Goal: Information Seeking & Learning: Learn about a topic

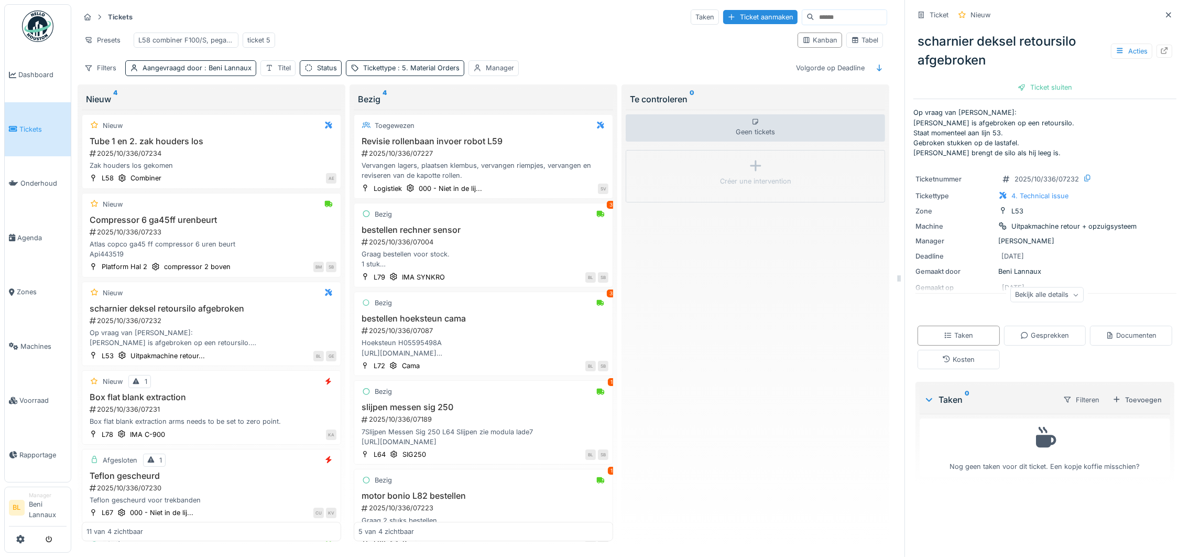
click at [815, 18] on input at bounding box center [851, 17] width 72 height 15
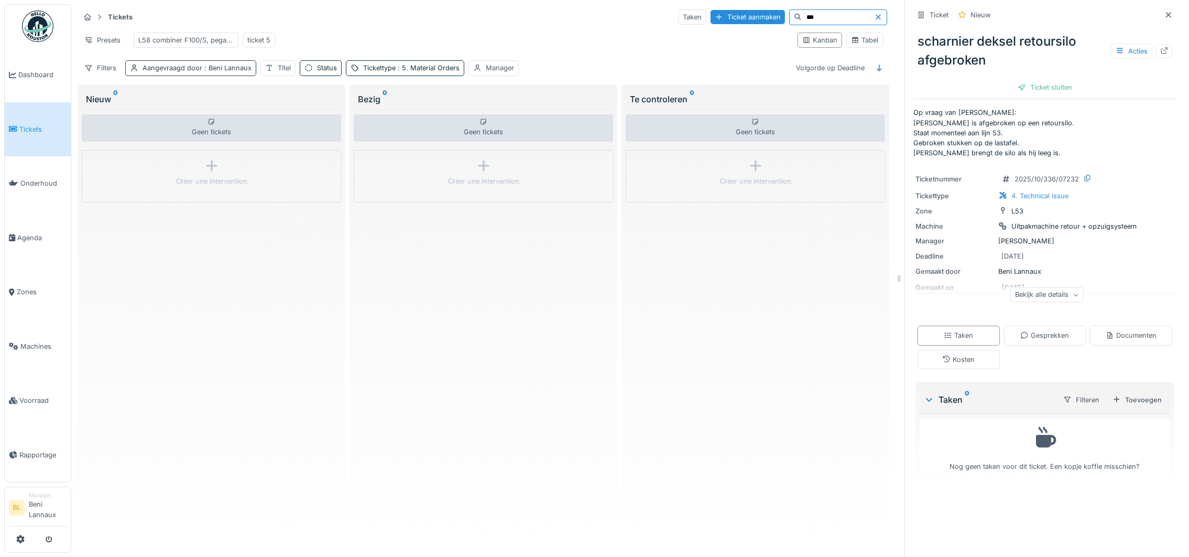
type input "***"
click at [205, 72] on span ": Beni Lannaux" at bounding box center [226, 68] width 49 height 8
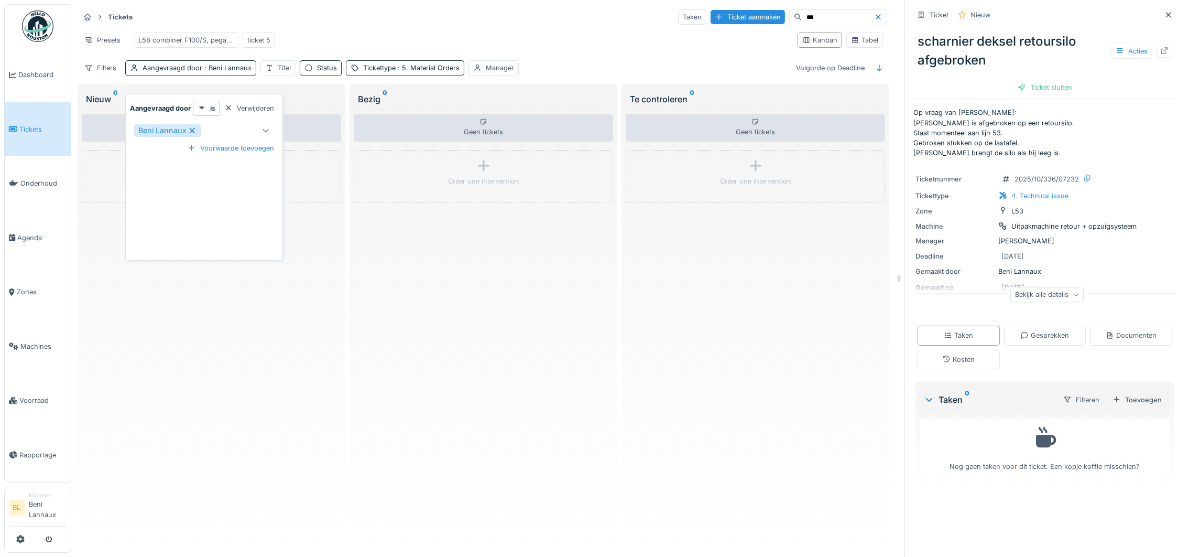
click at [192, 127] on icon at bounding box center [192, 130] width 9 height 7
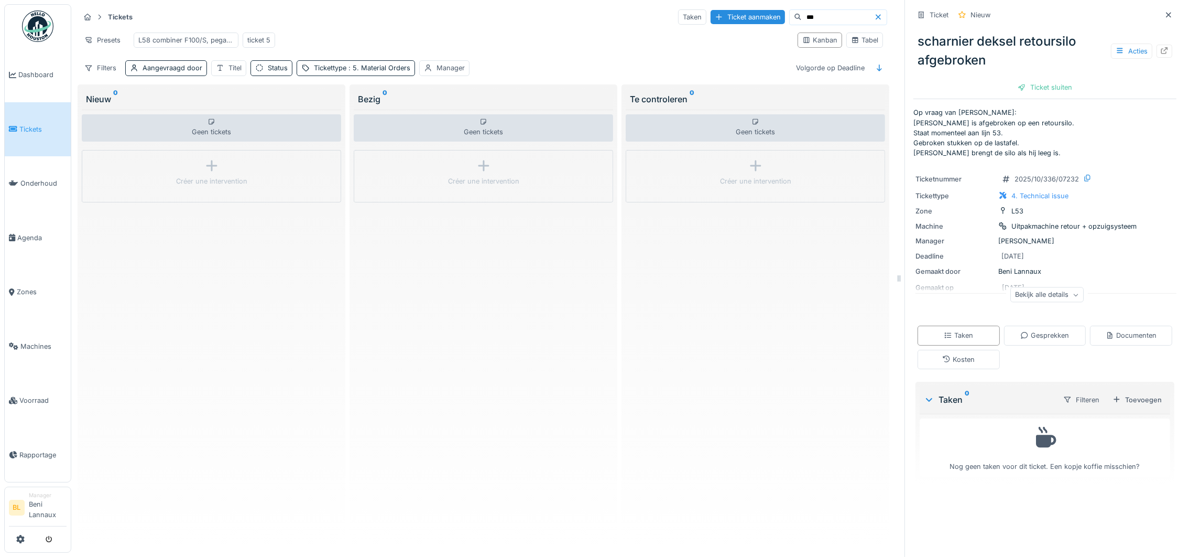
click at [802, 18] on input "***" at bounding box center [838, 17] width 72 height 15
click at [858, 45] on div "Tabel" at bounding box center [864, 40] width 27 height 10
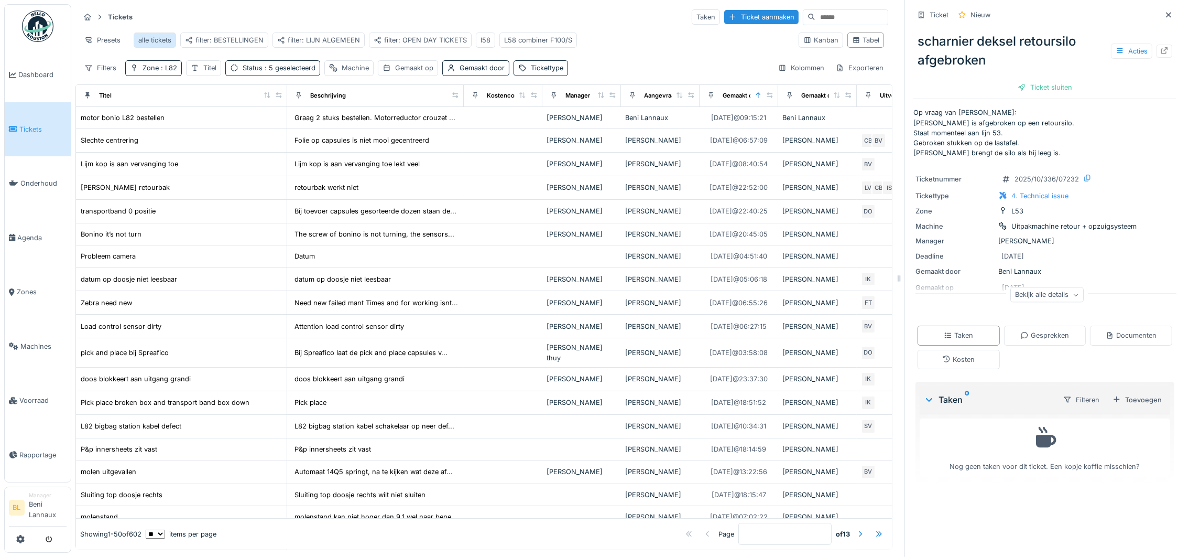
click at [136, 39] on div "alle tickets" at bounding box center [155, 39] width 42 height 15
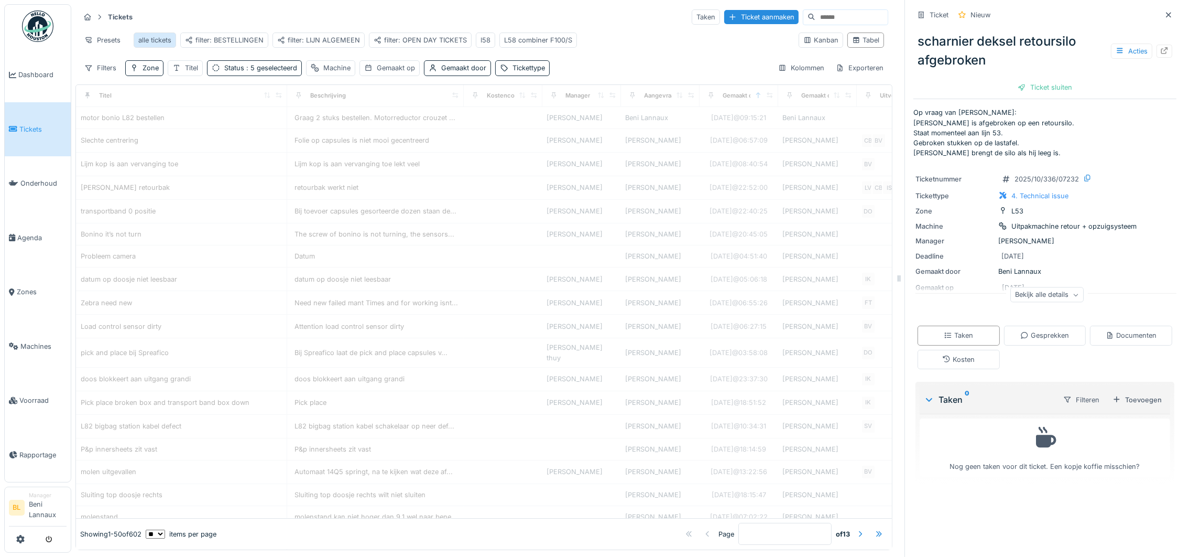
click at [166, 40] on div "alle tickets" at bounding box center [154, 40] width 33 height 10
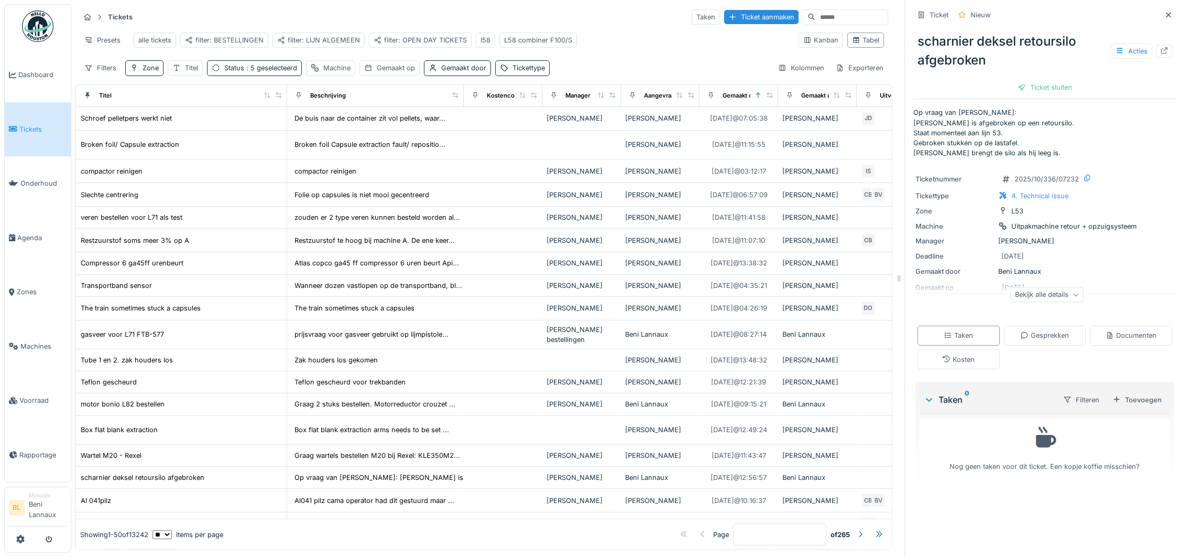
click at [816, 18] on input at bounding box center [852, 17] width 72 height 15
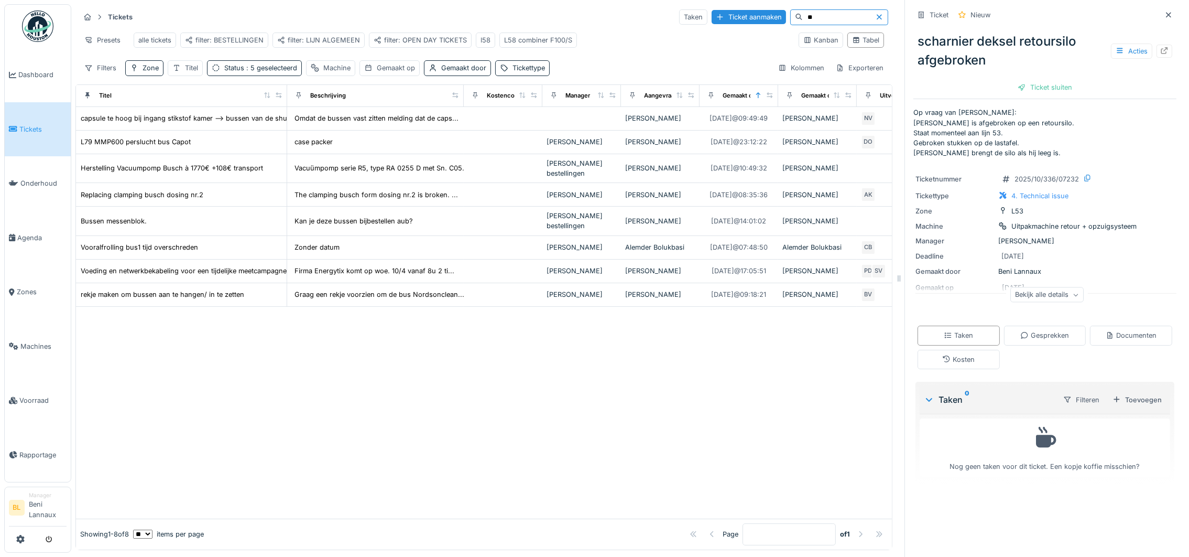
type input "*"
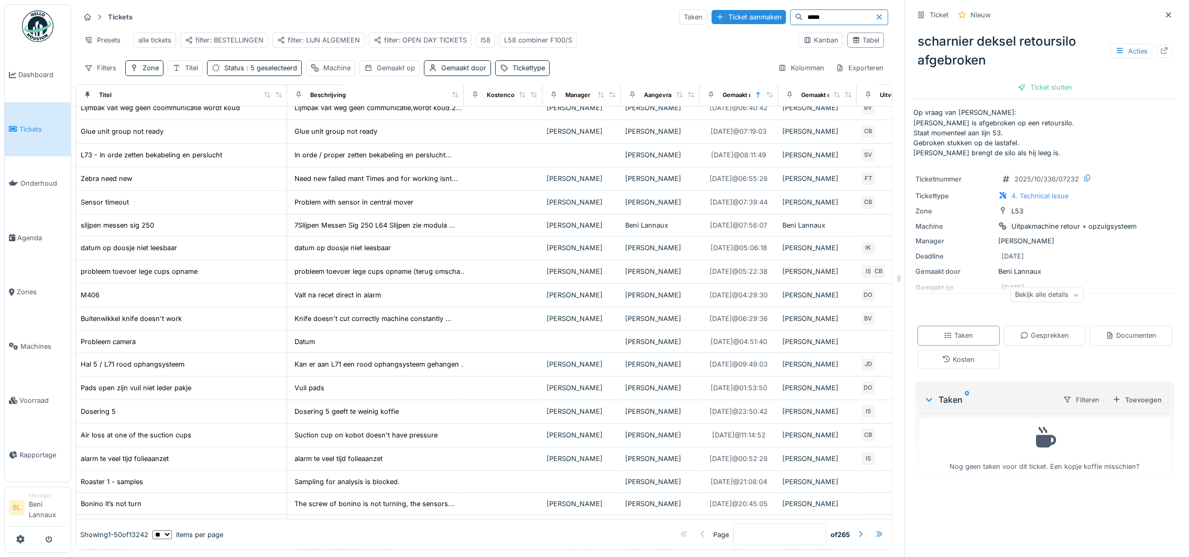
scroll to position [707, 0]
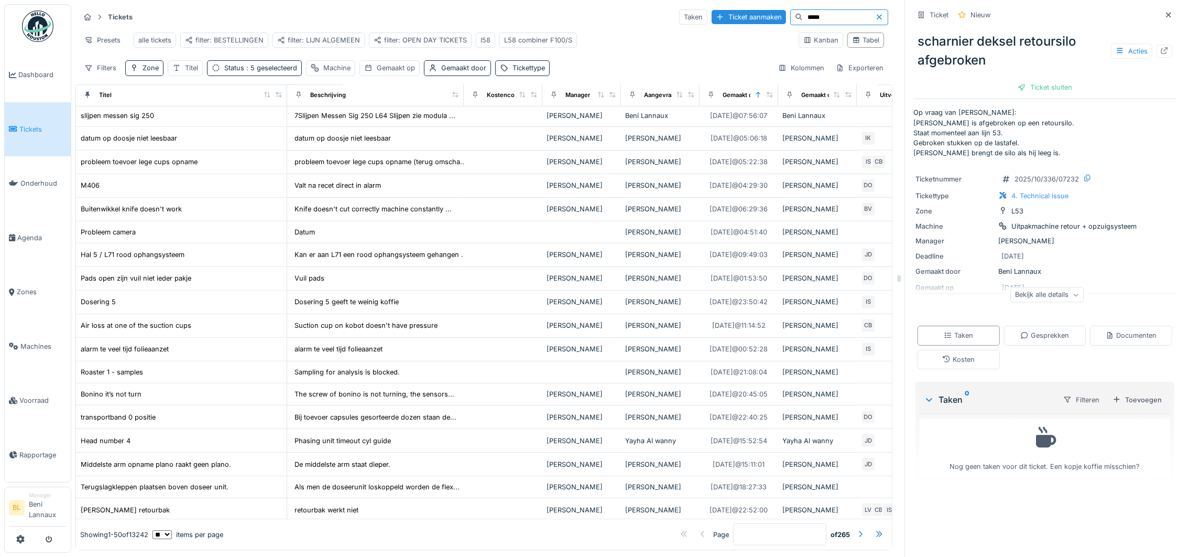
type input "*****"
click at [150, 39] on div "alle tickets" at bounding box center [154, 40] width 33 height 10
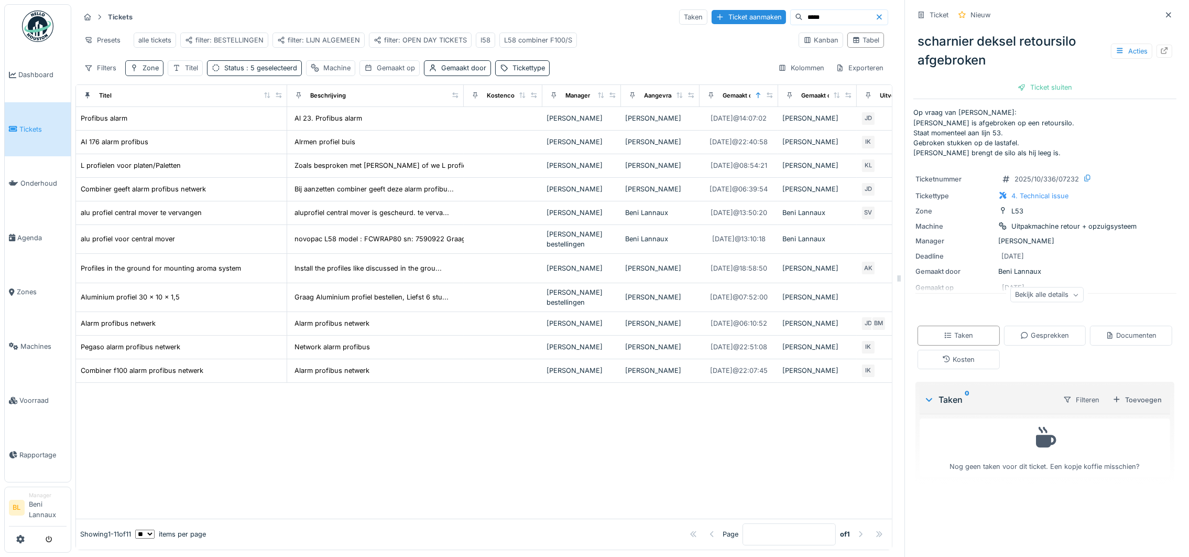
scroll to position [0, 0]
click at [147, 73] on div "Zone" at bounding box center [151, 68] width 16 height 10
click at [139, 134] on div at bounding box center [138, 136] width 8 height 10
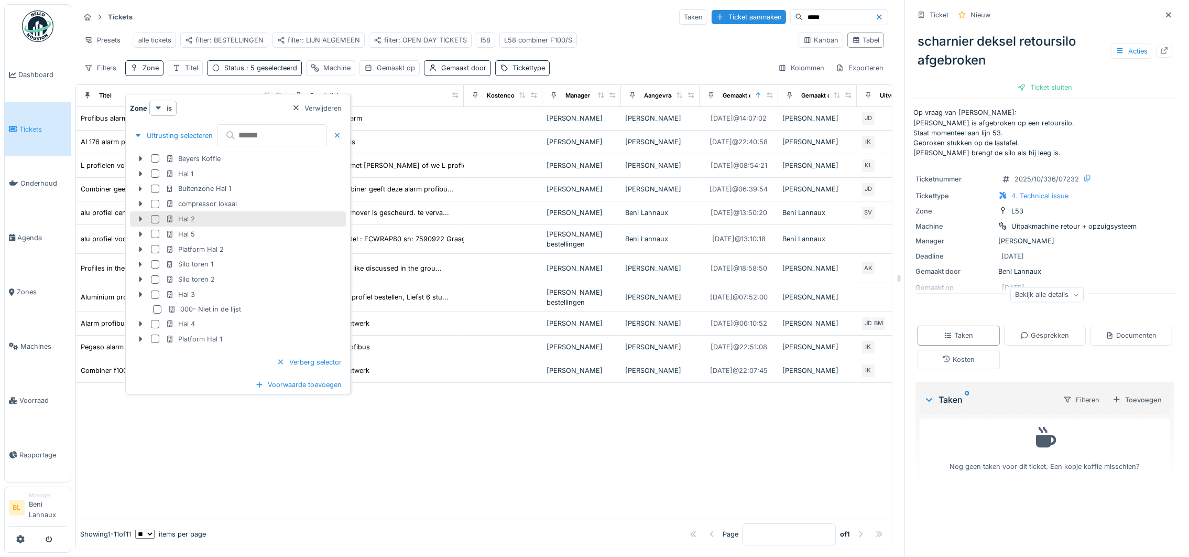
click at [139, 218] on icon at bounding box center [140, 218] width 3 height 5
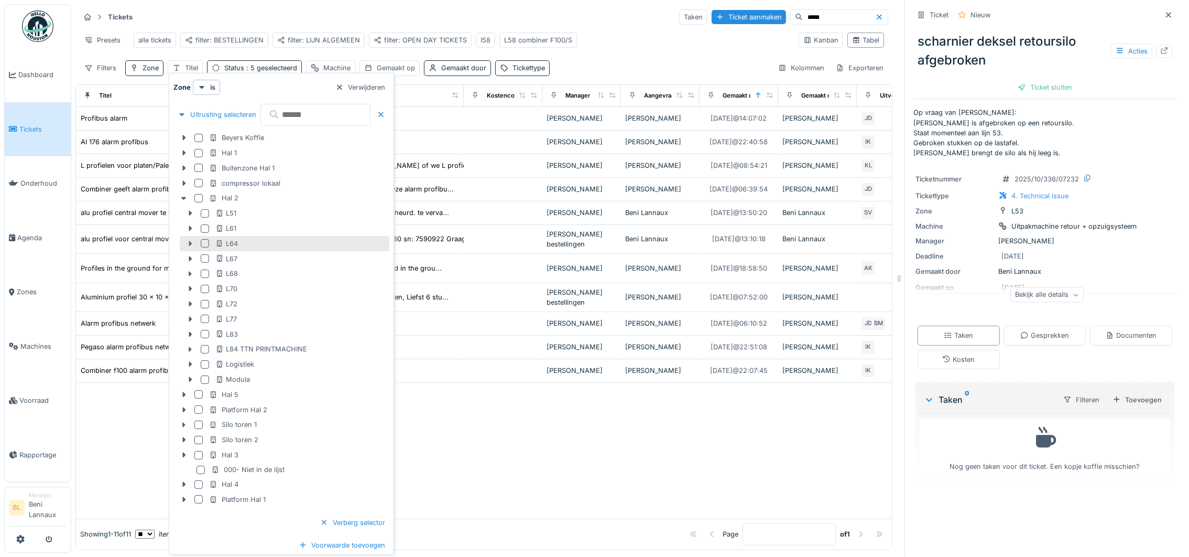
click at [189, 243] on icon at bounding box center [190, 243] width 8 height 7
click at [202, 242] on div at bounding box center [205, 243] width 8 height 8
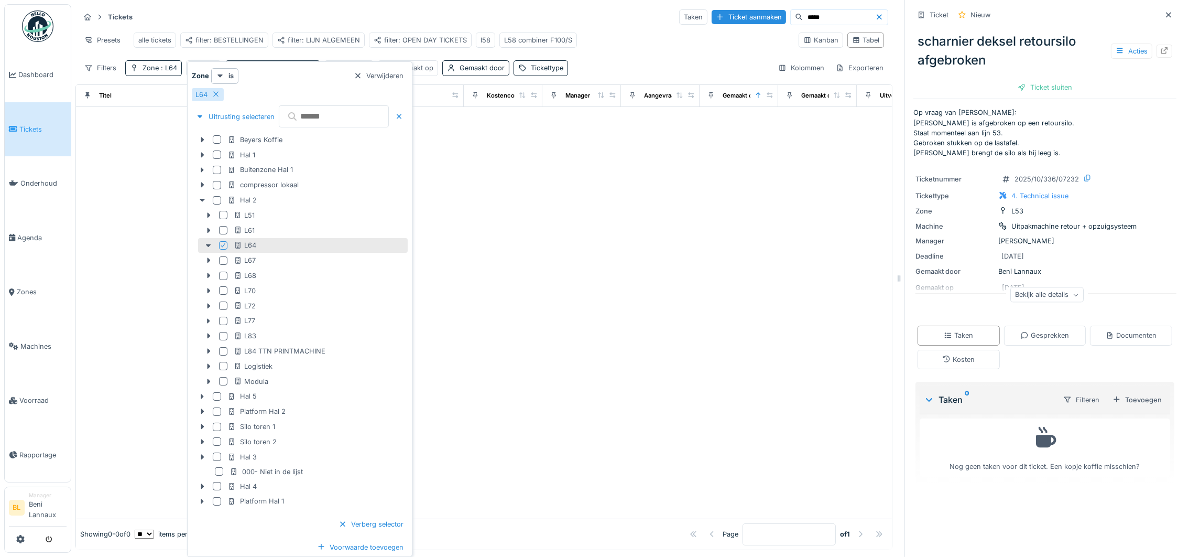
click at [620, 329] on div at bounding box center [484, 312] width 816 height 411
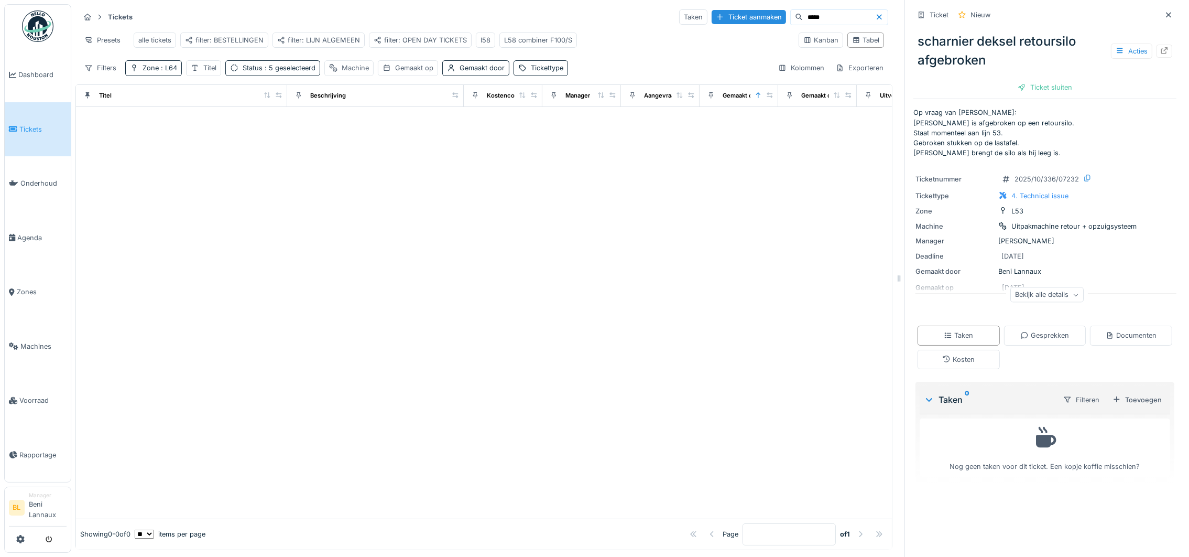
click at [353, 73] on div "Machine" at bounding box center [355, 68] width 27 height 10
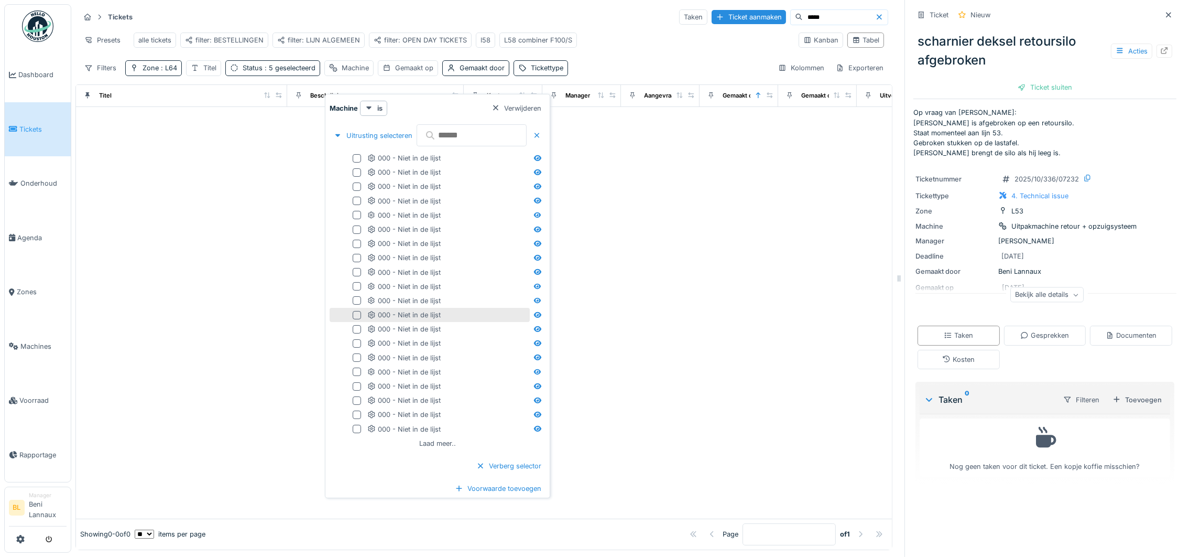
scroll to position [12, 0]
click at [171, 69] on span ": L64" at bounding box center [168, 68] width 18 height 8
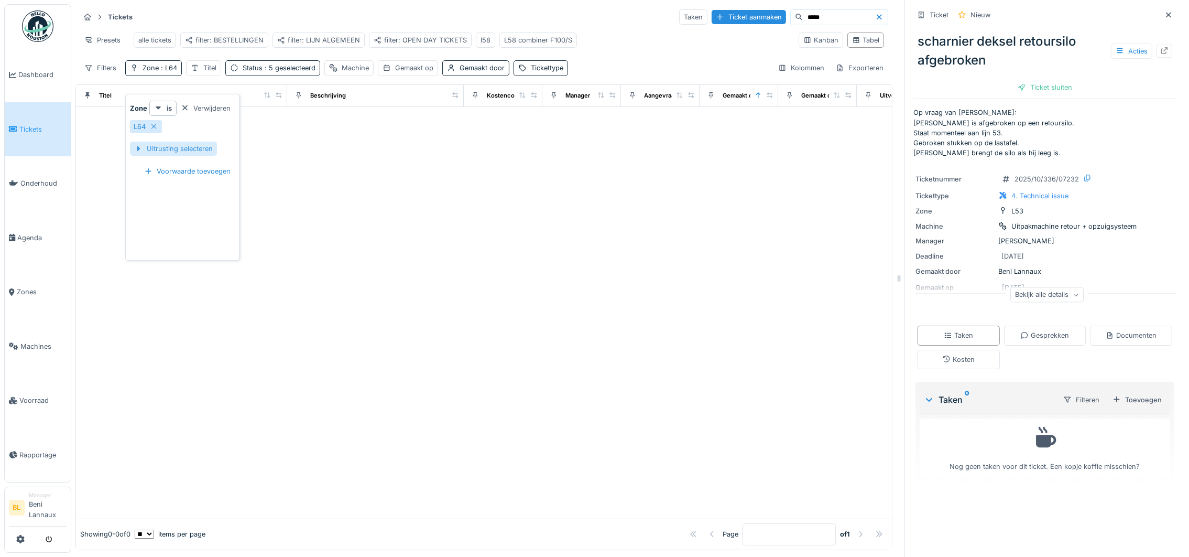
click at [137, 144] on div at bounding box center [138, 149] width 8 height 10
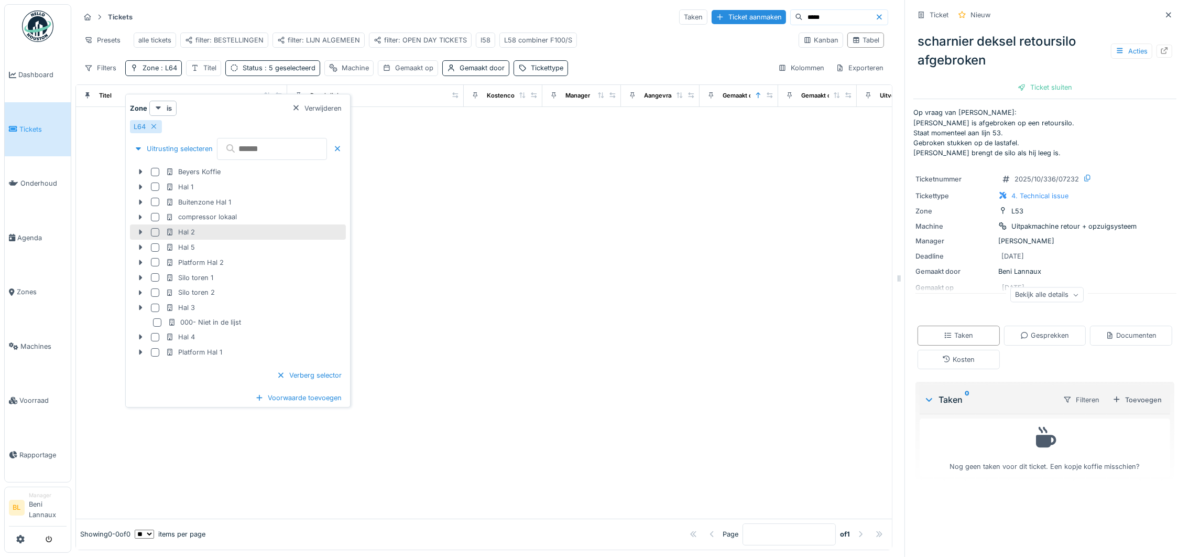
click at [140, 230] on icon at bounding box center [140, 232] width 3 height 5
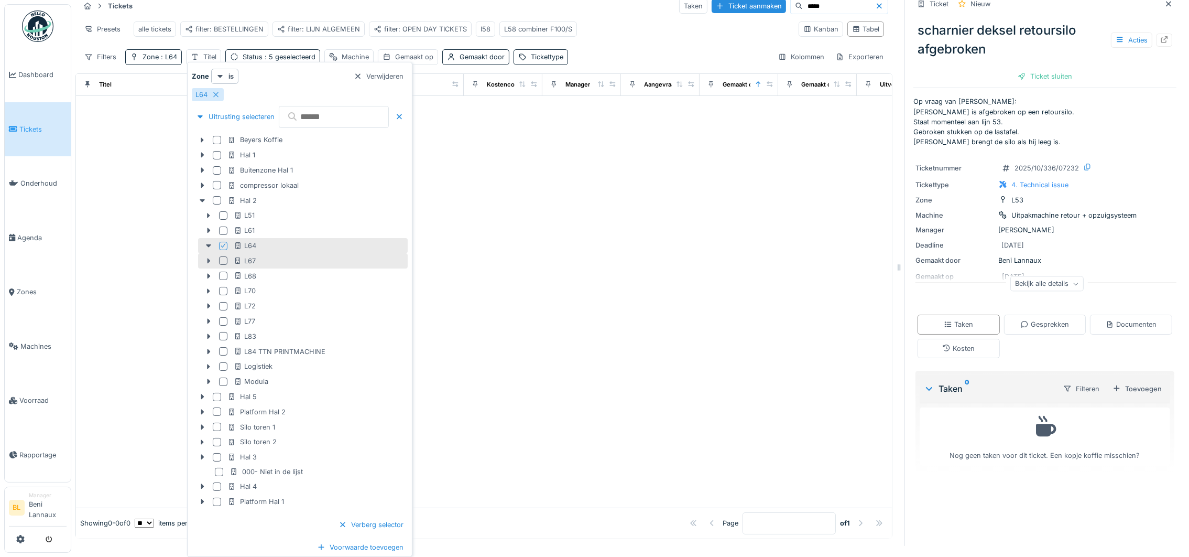
click at [207, 258] on icon at bounding box center [208, 260] width 3 height 5
click at [209, 275] on icon at bounding box center [208, 275] width 3 height 5
click at [209, 292] on icon at bounding box center [208, 291] width 8 height 7
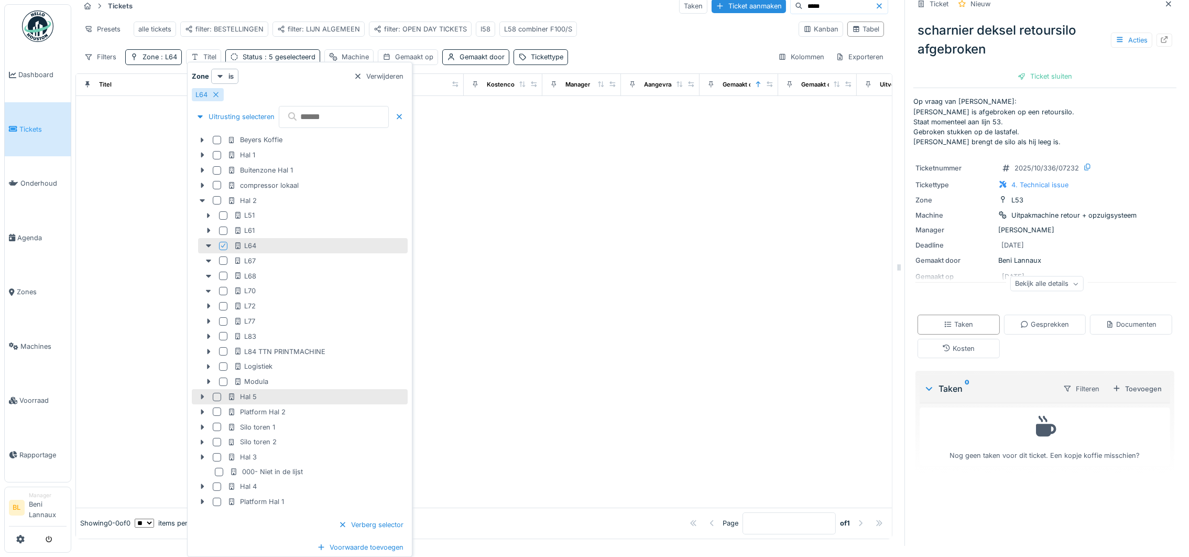
click at [198, 395] on icon at bounding box center [202, 396] width 8 height 7
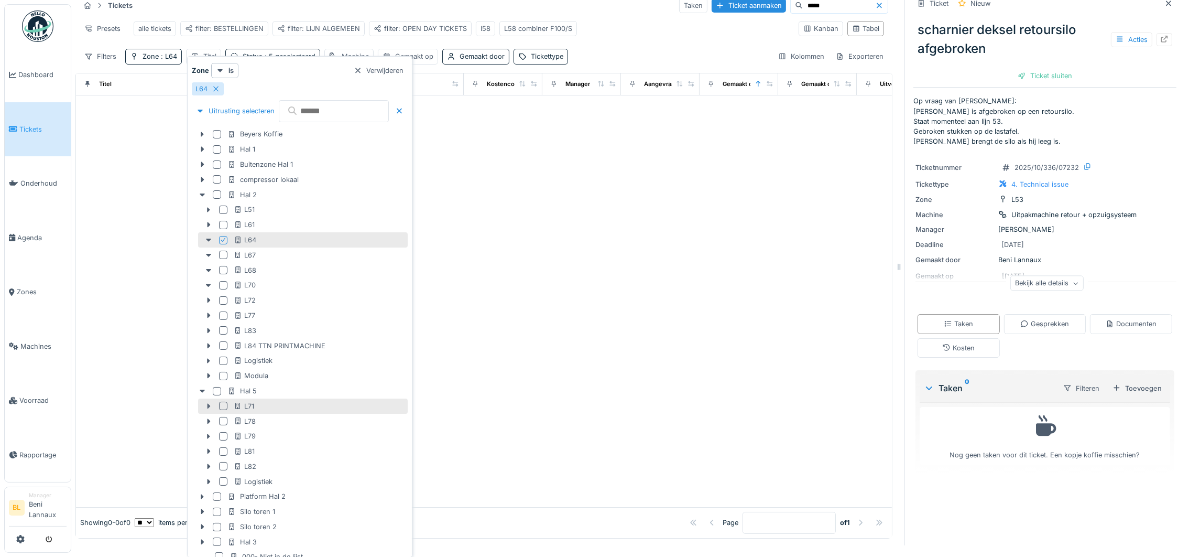
click at [210, 405] on icon at bounding box center [208, 406] width 3 height 5
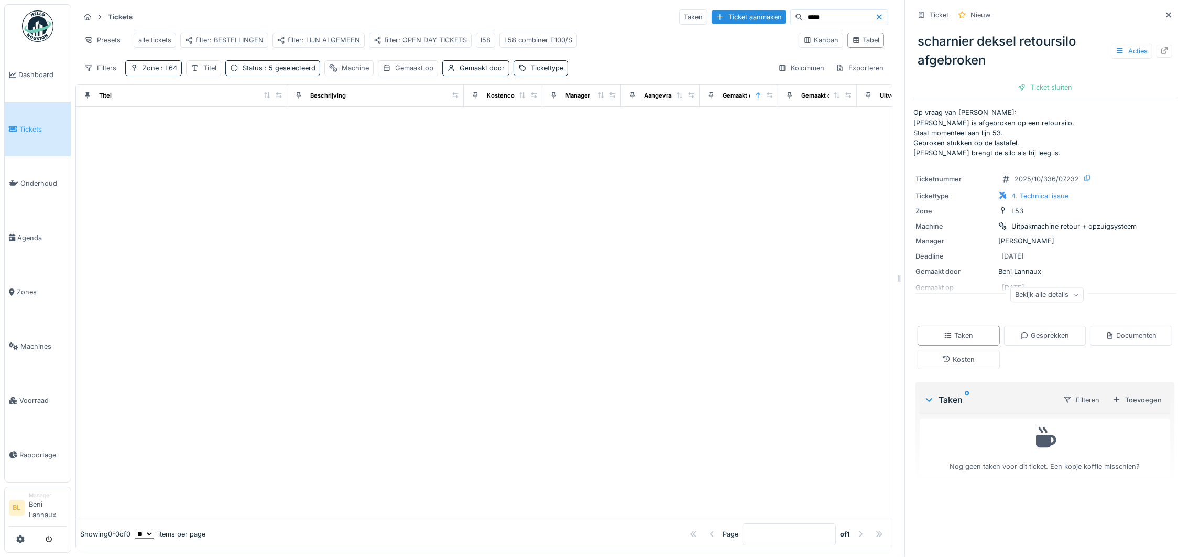
click at [590, 288] on div at bounding box center [484, 312] width 816 height 411
click at [355, 68] on div "Machine" at bounding box center [355, 68] width 27 height 10
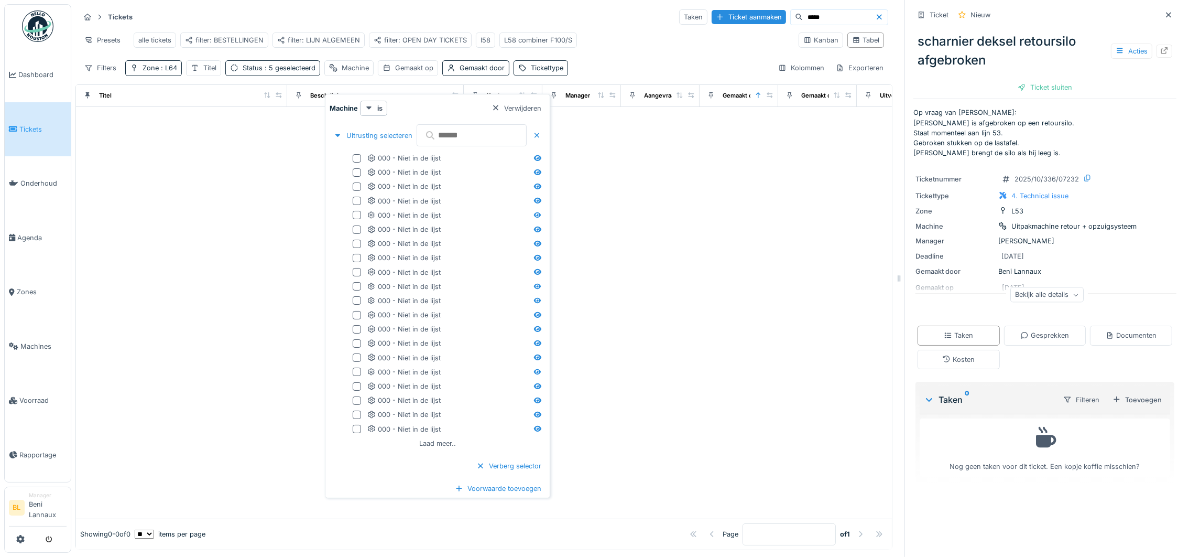
click at [501, 129] on input "text" at bounding box center [472, 135] width 110 height 22
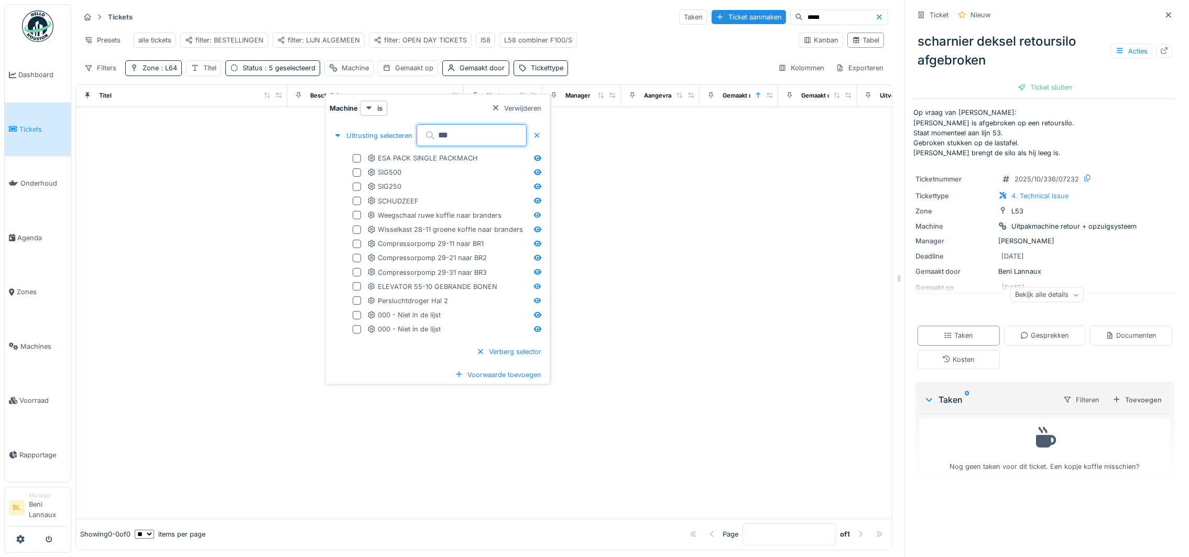
click at [517, 126] on input "***" at bounding box center [472, 135] width 110 height 22
type input "***"
click at [356, 168] on div at bounding box center [357, 172] width 8 height 8
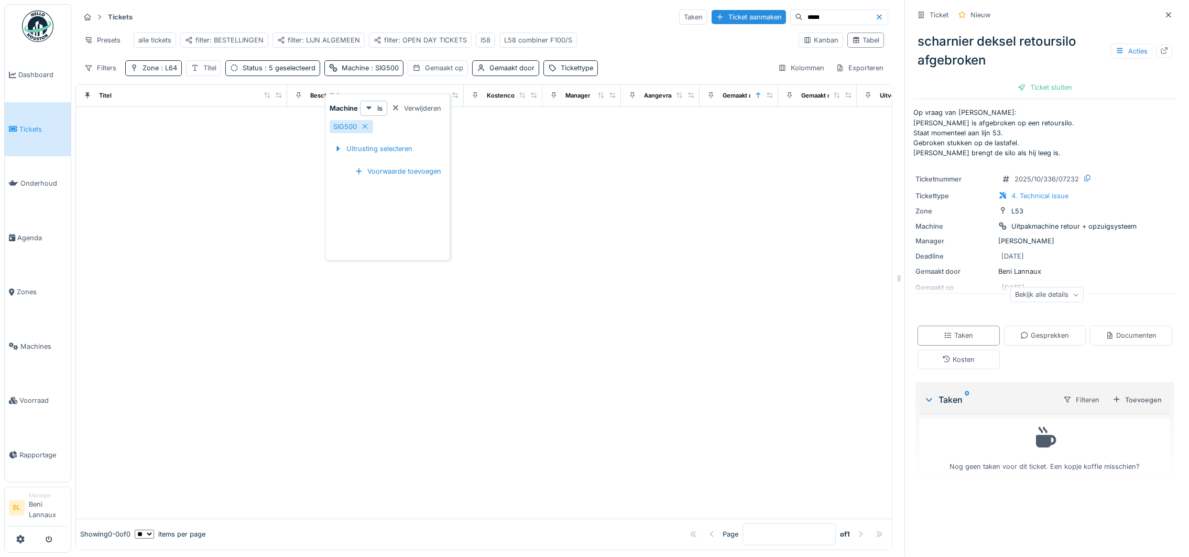
click at [634, 196] on div at bounding box center [484, 312] width 816 height 411
click at [168, 68] on span ": L64" at bounding box center [168, 68] width 18 height 8
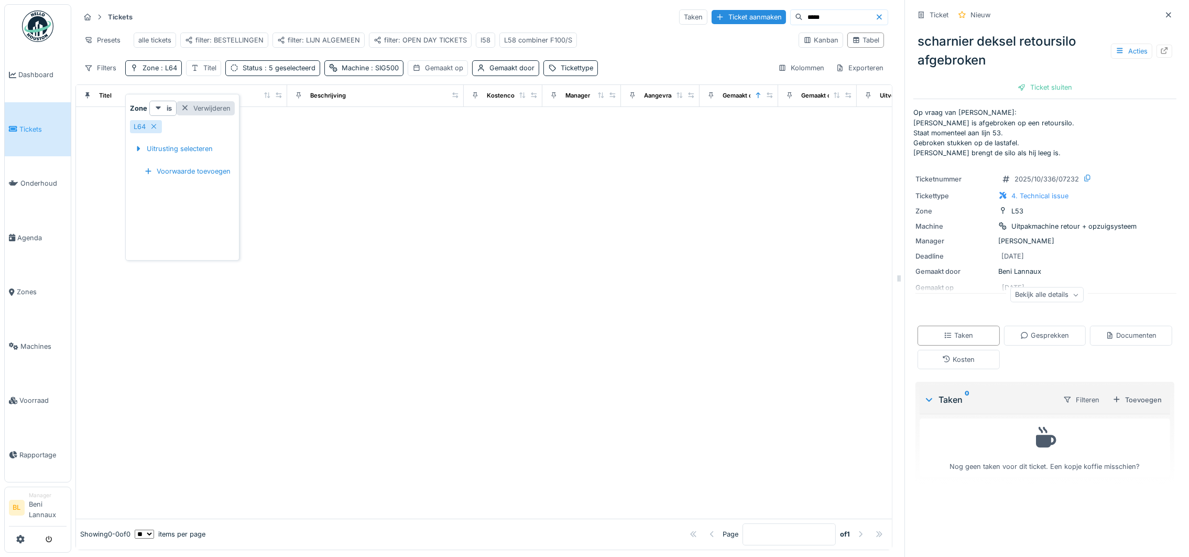
click at [185, 103] on div at bounding box center [185, 108] width 8 height 10
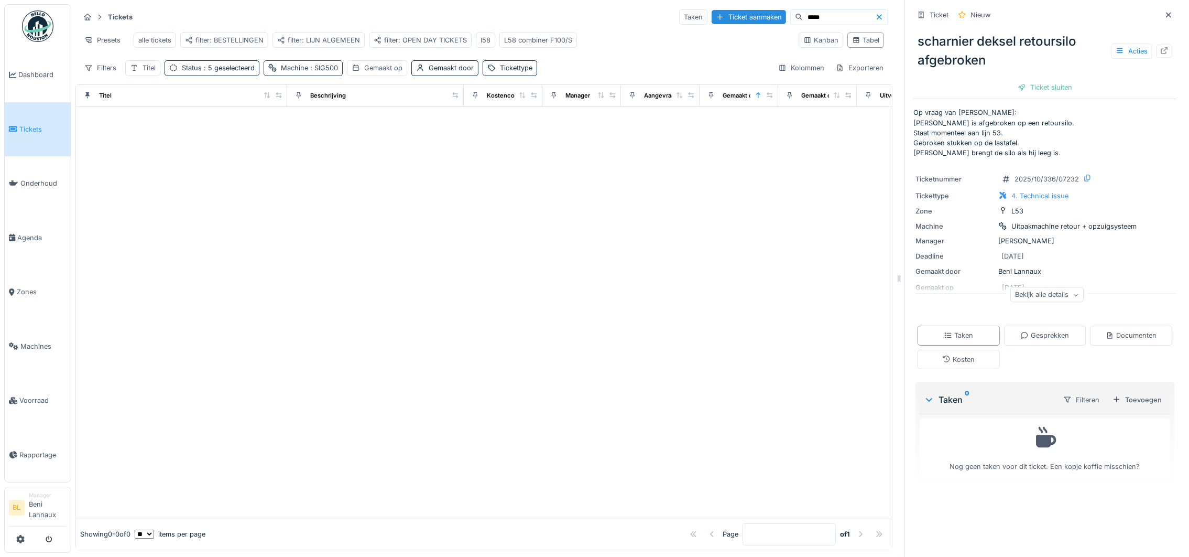
click at [312, 68] on span ": SIG500" at bounding box center [323, 68] width 30 height 8
click at [313, 142] on div "Uitrusting selecteren" at bounding box center [312, 149] width 87 height 14
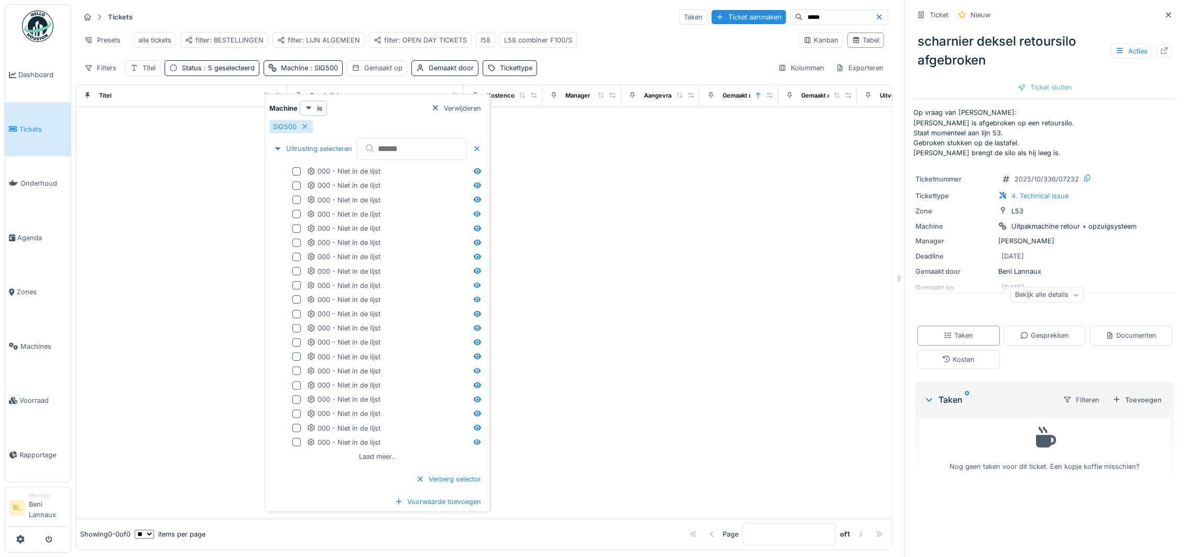
click at [439, 139] on input "text" at bounding box center [411, 149] width 110 height 22
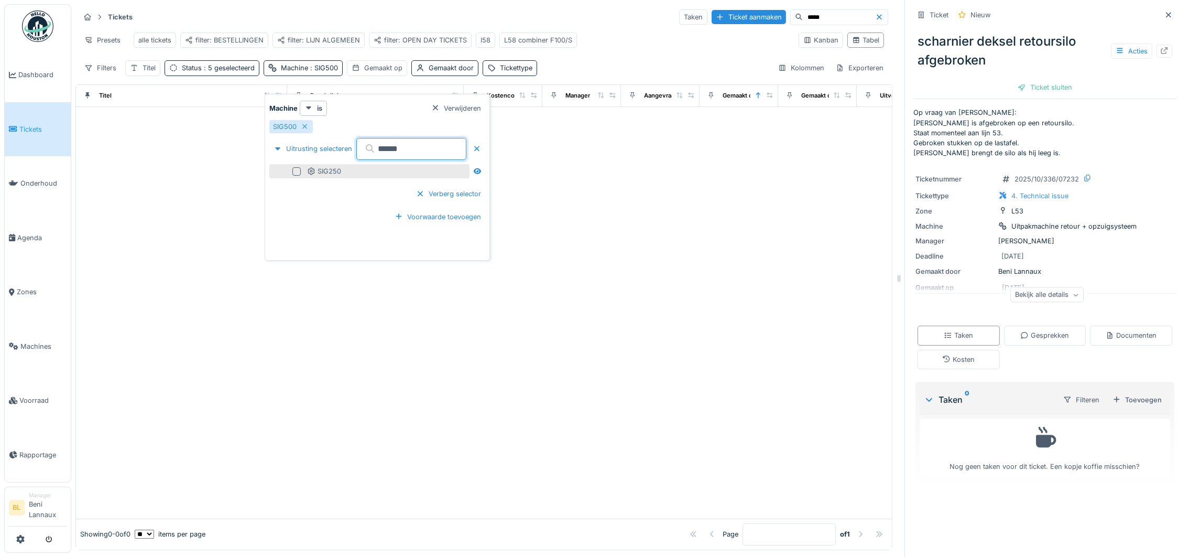
type input "******"
click at [298, 167] on div at bounding box center [296, 171] width 8 height 8
click at [724, 241] on div at bounding box center [484, 312] width 816 height 411
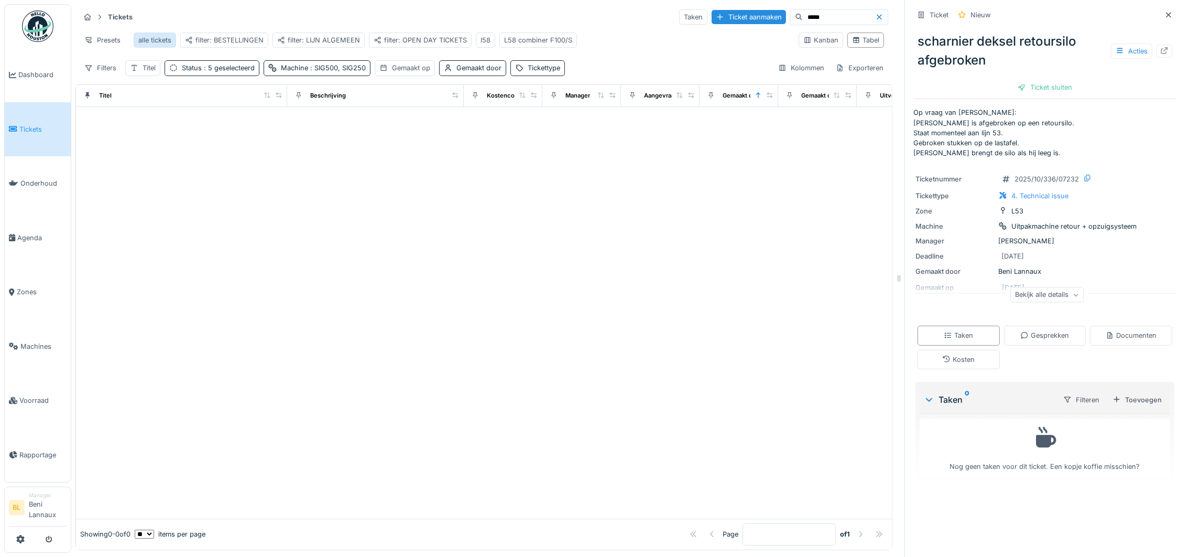
click at [150, 35] on div "alle tickets" at bounding box center [154, 40] width 33 height 10
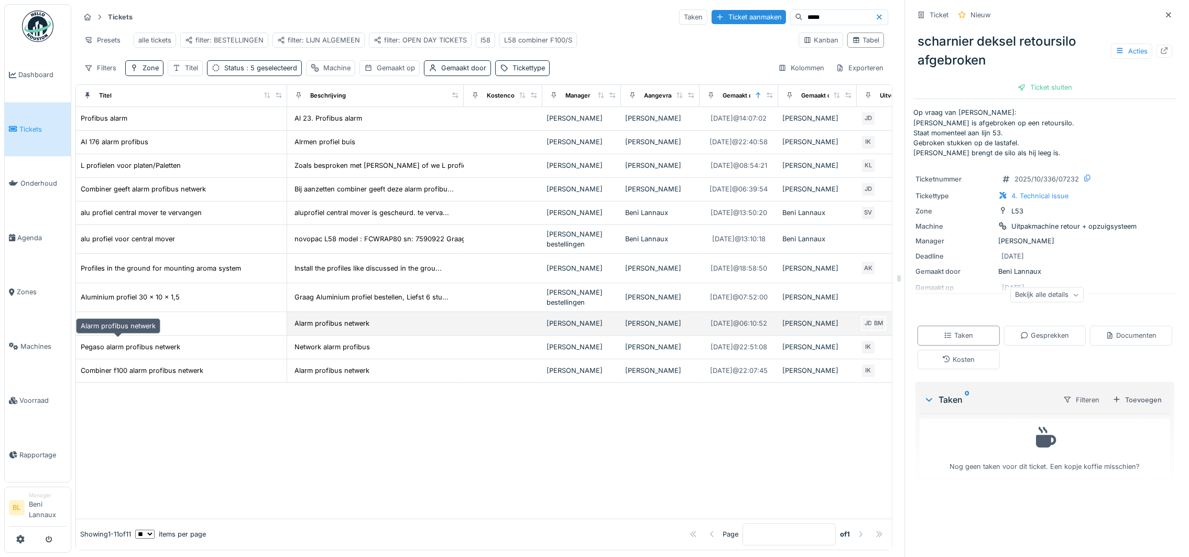
click at [123, 328] on div "Alarm profibus netwerk" at bounding box center [118, 323] width 75 height 10
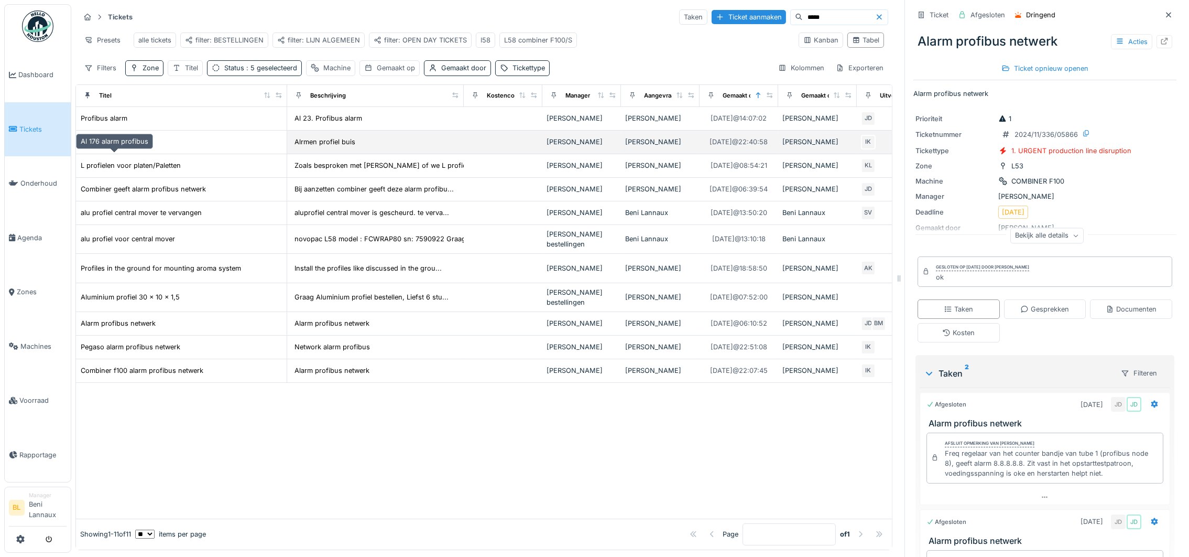
click at [123, 147] on div "Al 176 alarm profibus" at bounding box center [115, 142] width 68 height 10
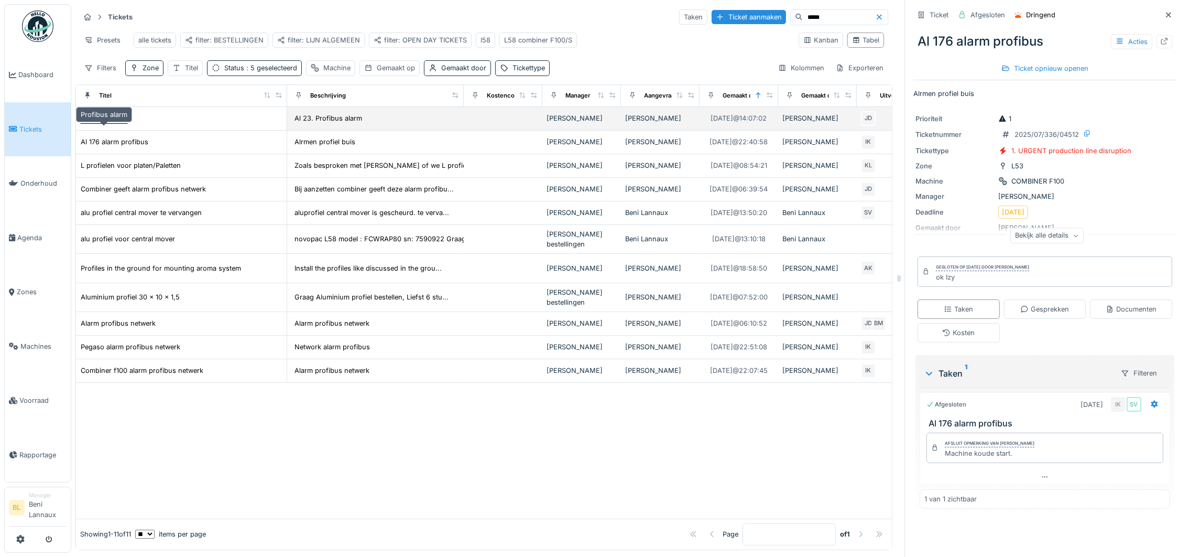
click at [114, 120] on div "Profibus alarm" at bounding box center [104, 118] width 47 height 10
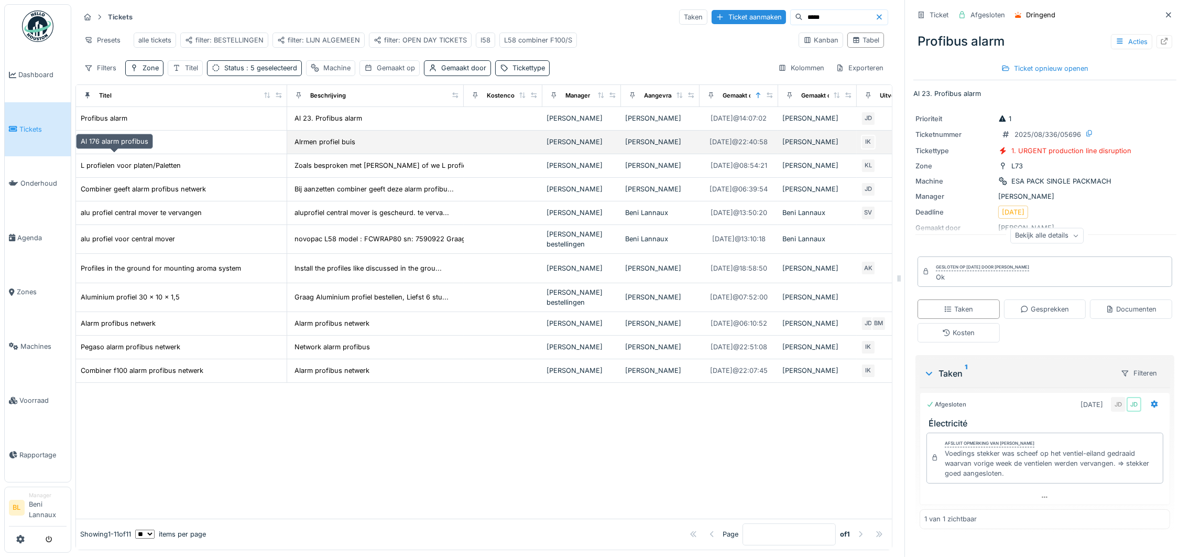
click at [123, 146] on div "Al 176 alarm profibus" at bounding box center [115, 142] width 68 height 10
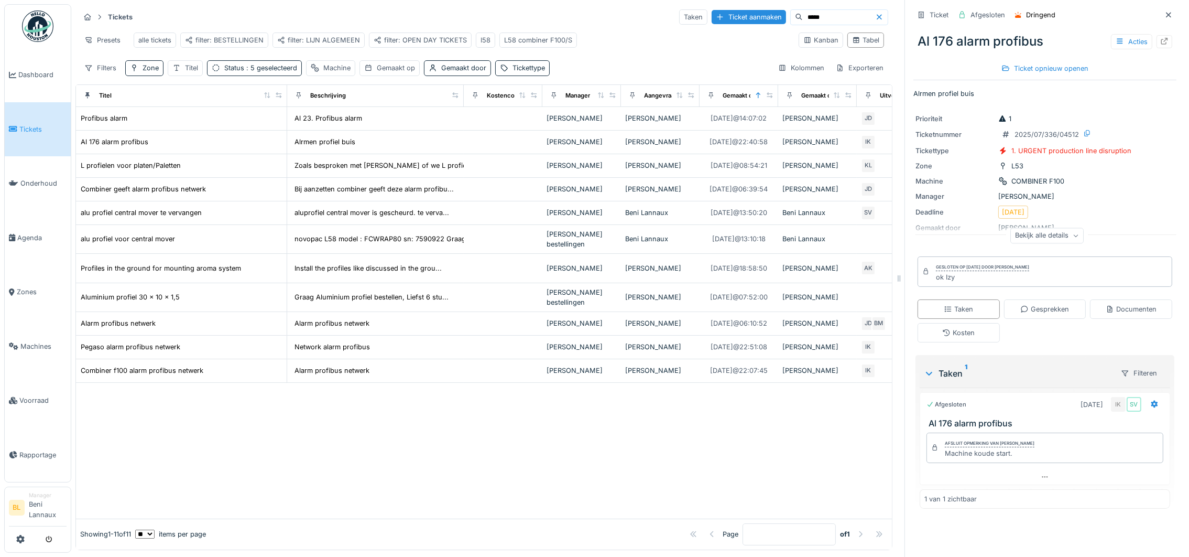
drag, startPoint x: 793, startPoint y: 18, endPoint x: 750, endPoint y: 14, distance: 43.7
click at [790, 14] on div "*****" at bounding box center [839, 17] width 98 height 16
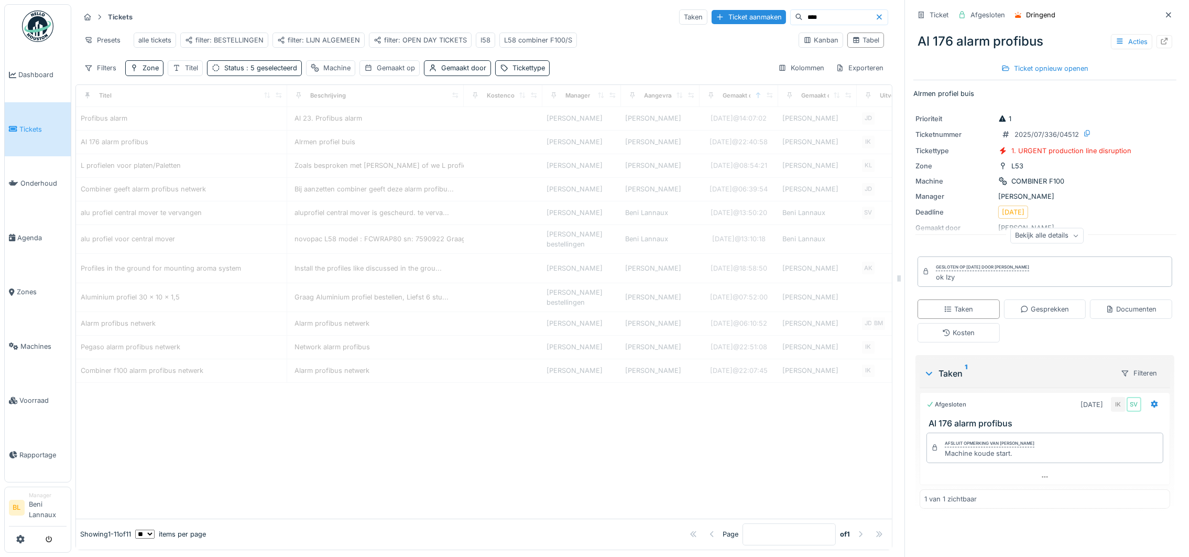
type input "****"
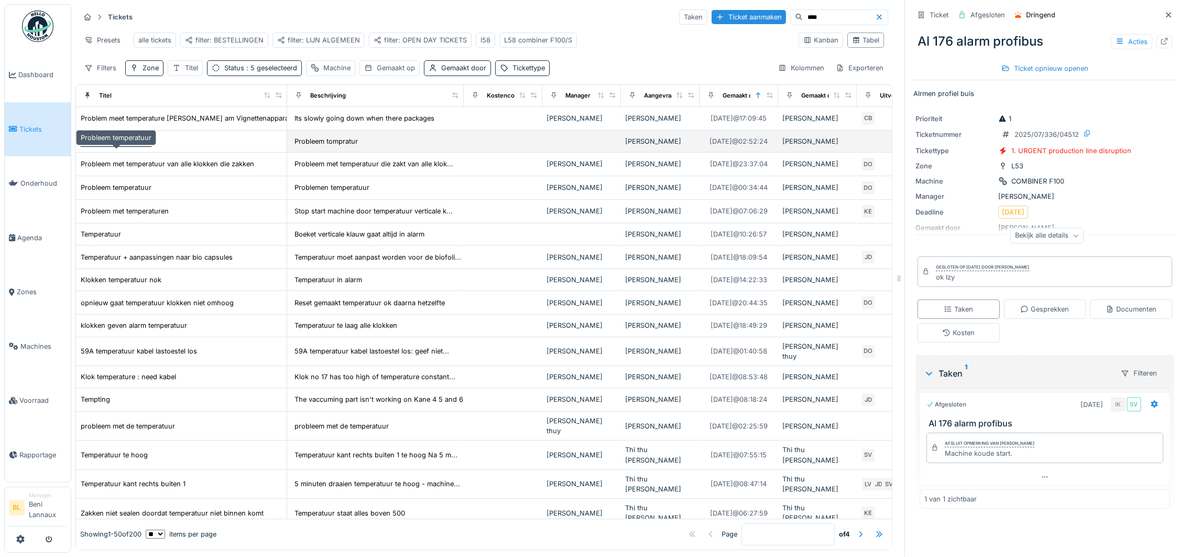
click at [112, 146] on div "Probleem temperatuur" at bounding box center [116, 141] width 71 height 10
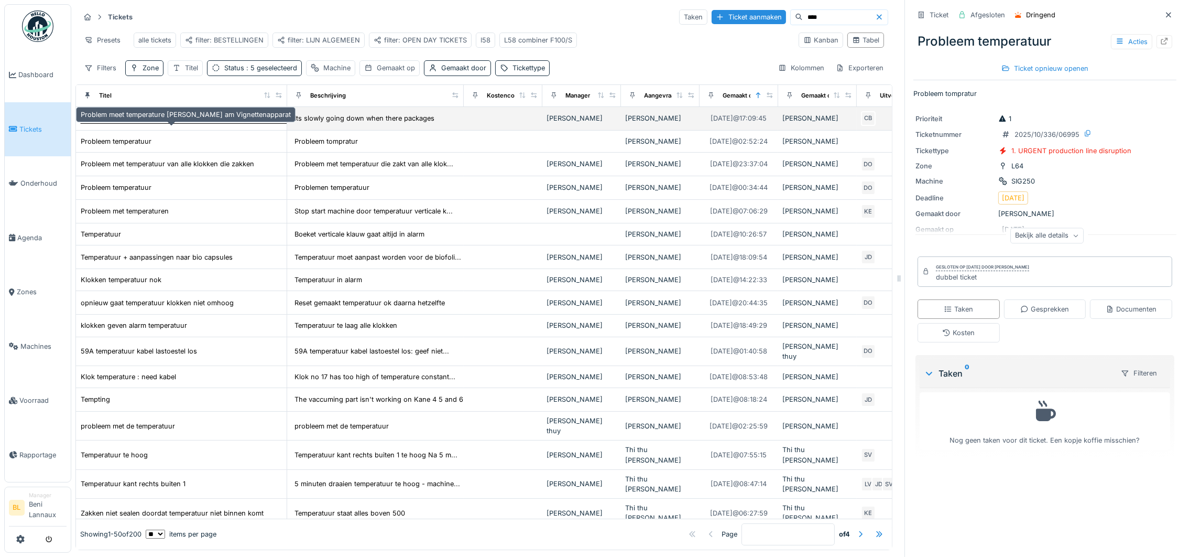
click at [143, 123] on div "Problem meet temperature Heizung am Vignettenapparat" at bounding box center [186, 118] width 210 height 10
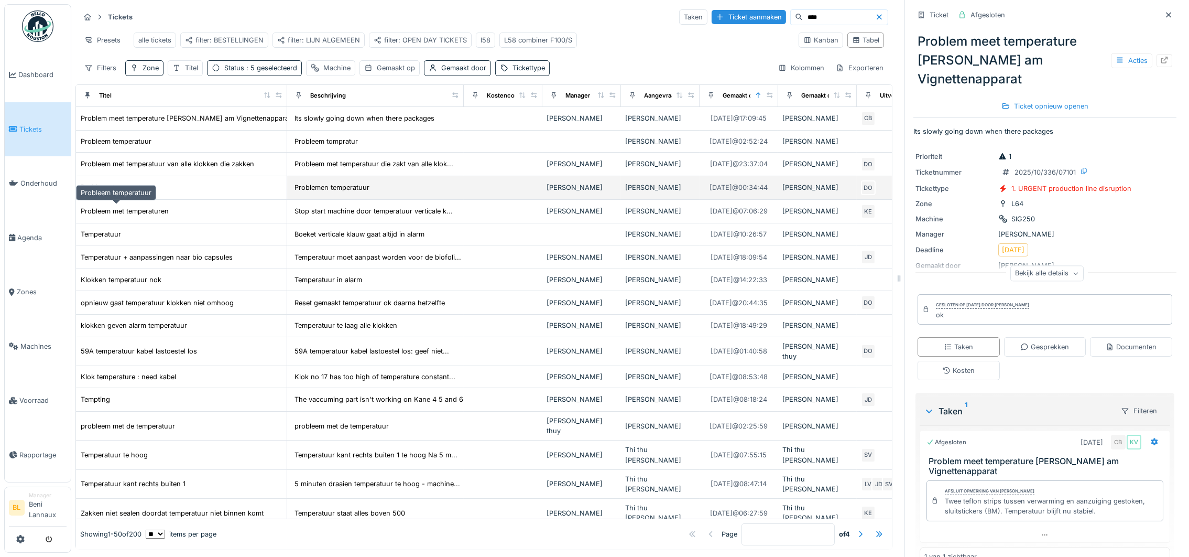
click at [117, 192] on div "Probleem temperatuur" at bounding box center [116, 187] width 71 height 10
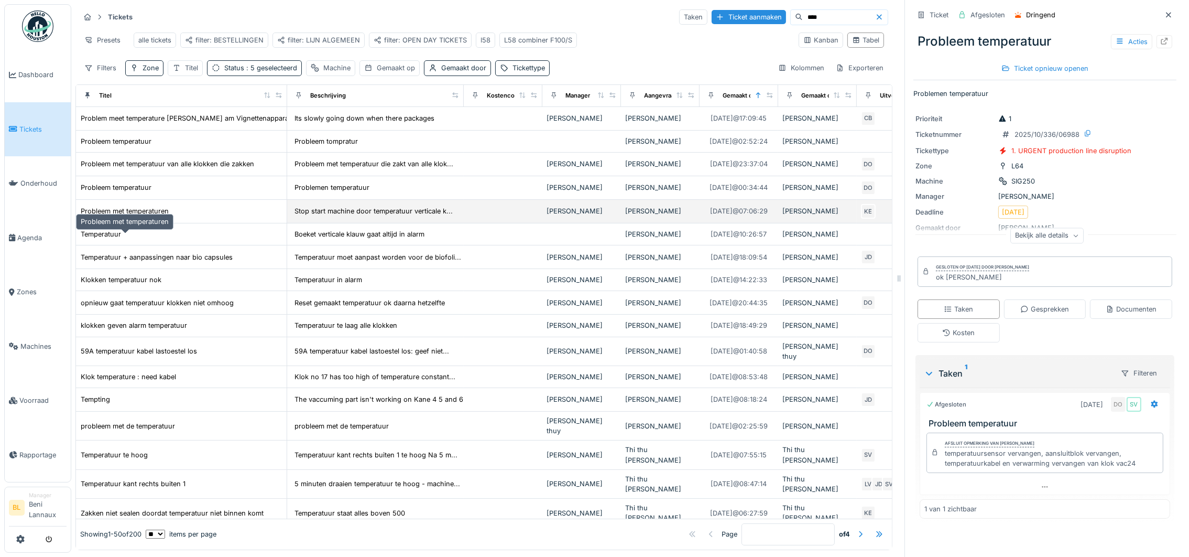
click at [109, 216] on div "Probleem met temperaturen" at bounding box center [125, 211] width 88 height 10
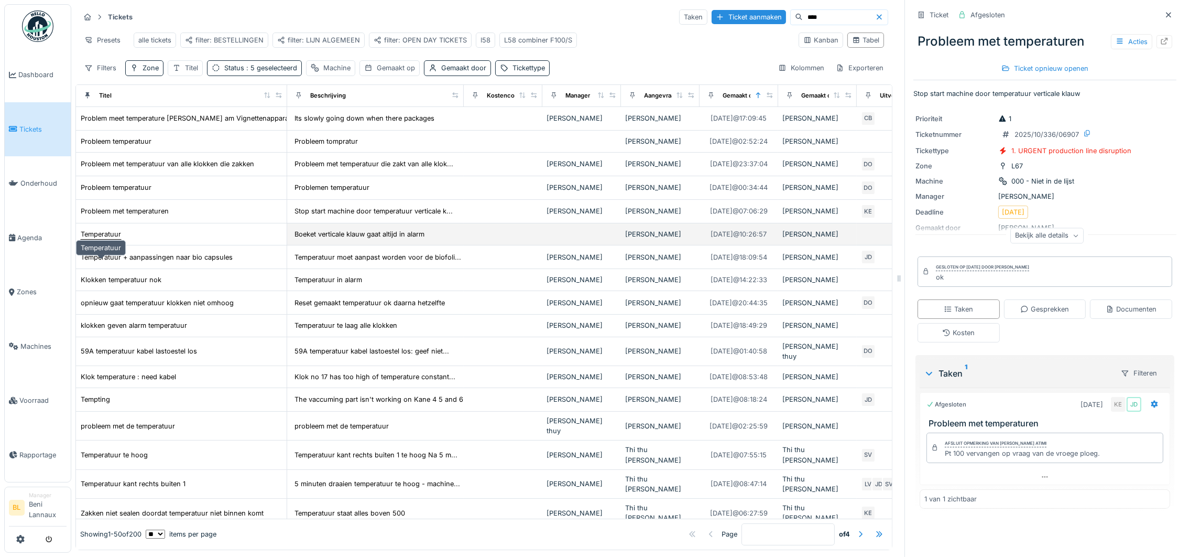
click at [112, 239] on div "Temperatuur" at bounding box center [101, 234] width 40 height 10
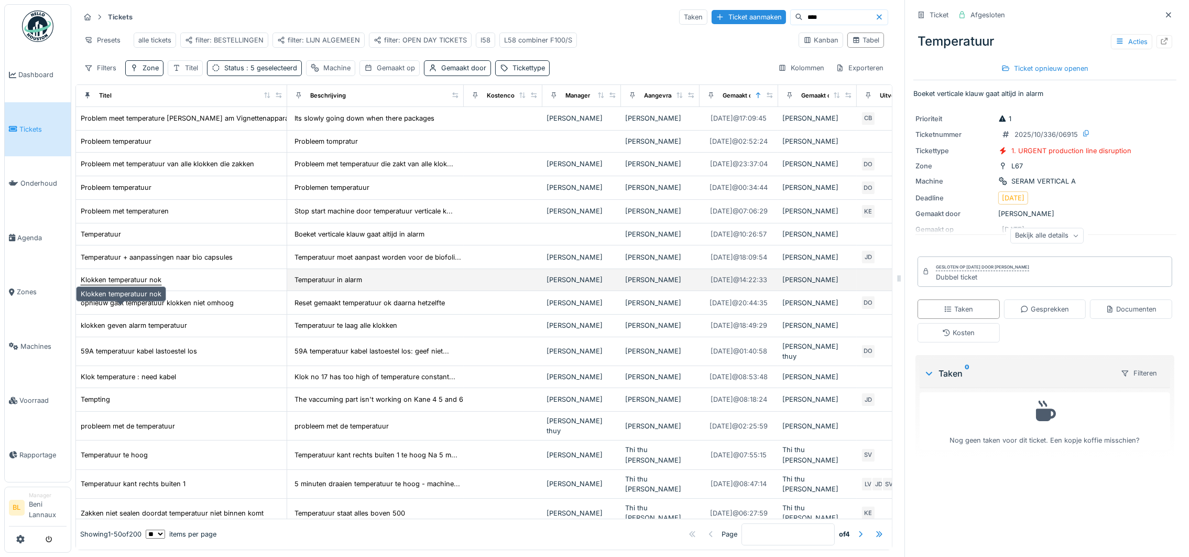
click at [145, 285] on div "Klokken temperatuur nok" at bounding box center [121, 280] width 81 height 10
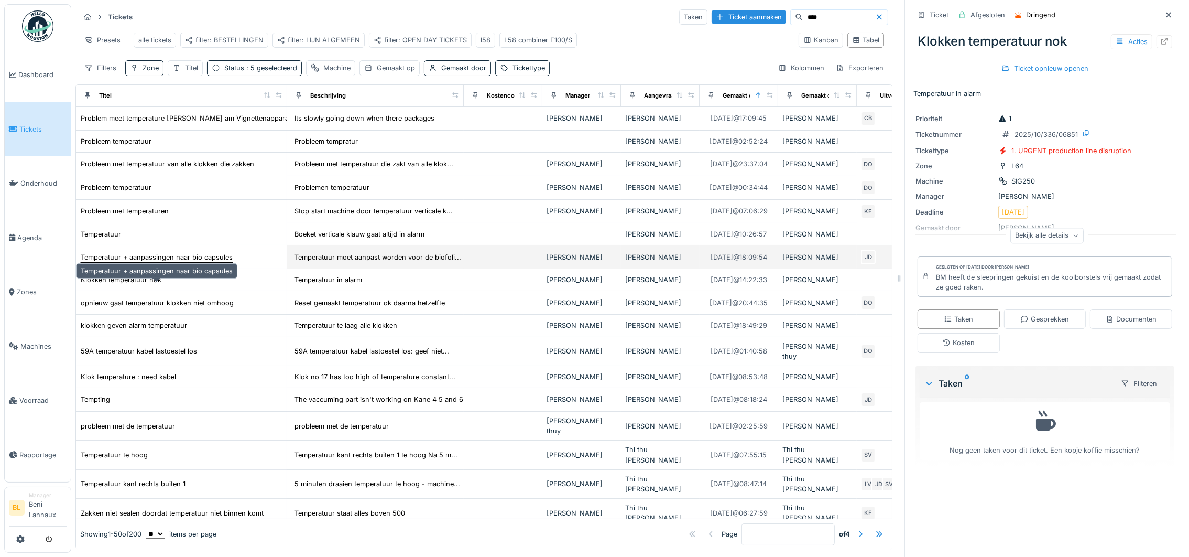
click at [184, 262] on div "Temperatuur + aanpassingen naar bio capsules" at bounding box center [157, 257] width 152 height 10
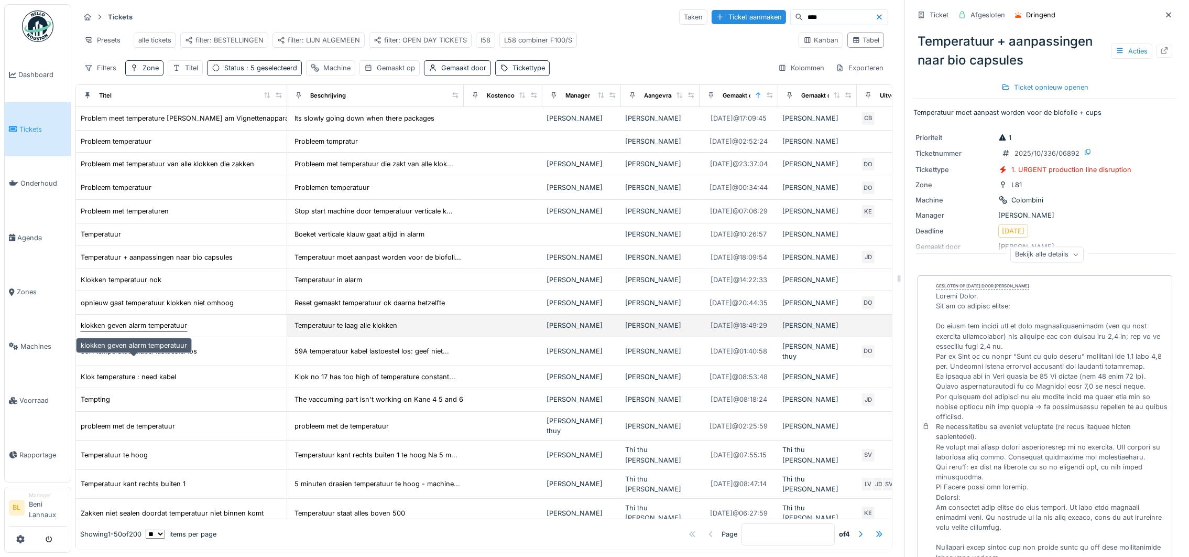
click at [156, 330] on div "klokken geven alarm temperatuur" at bounding box center [134, 325] width 106 height 10
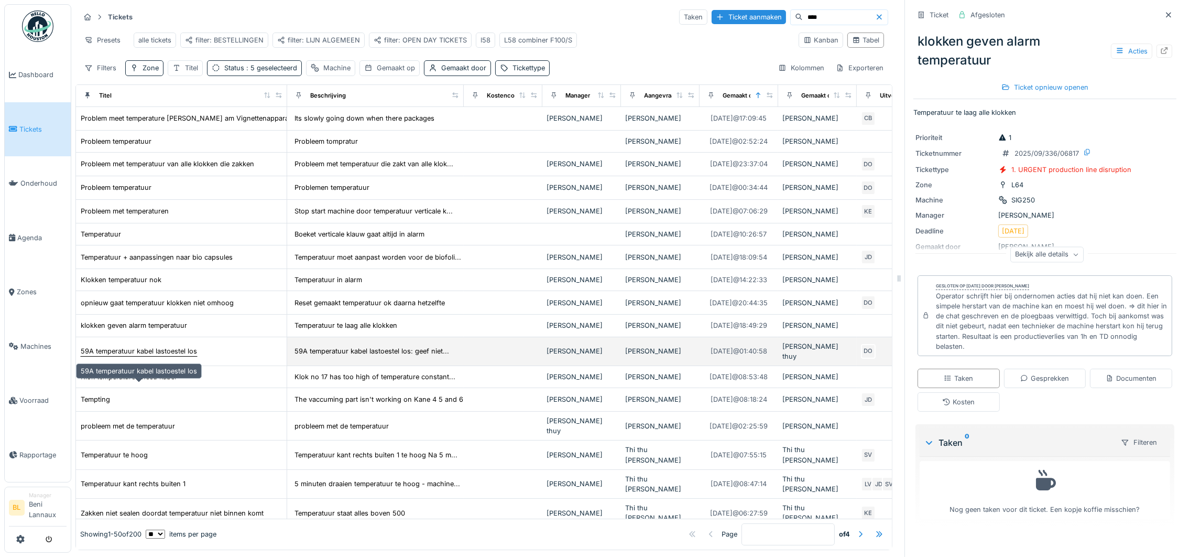
click at [153, 356] on div "59A temperatuur kabel lastoestel los" at bounding box center [139, 351] width 116 height 10
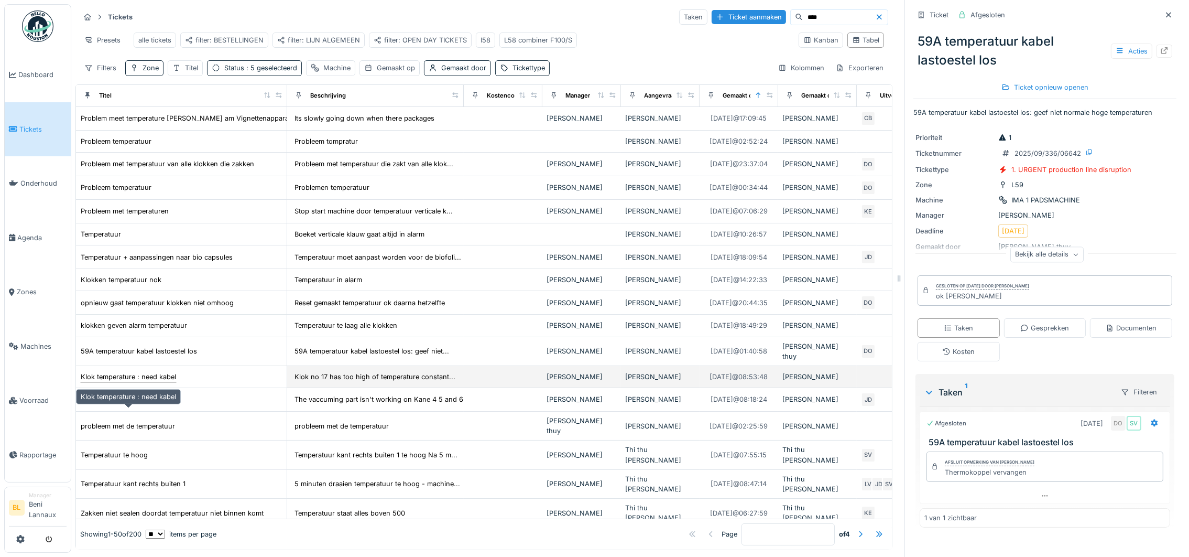
click at [131, 382] on div "Klok temperature : need kabel" at bounding box center [128, 377] width 95 height 10
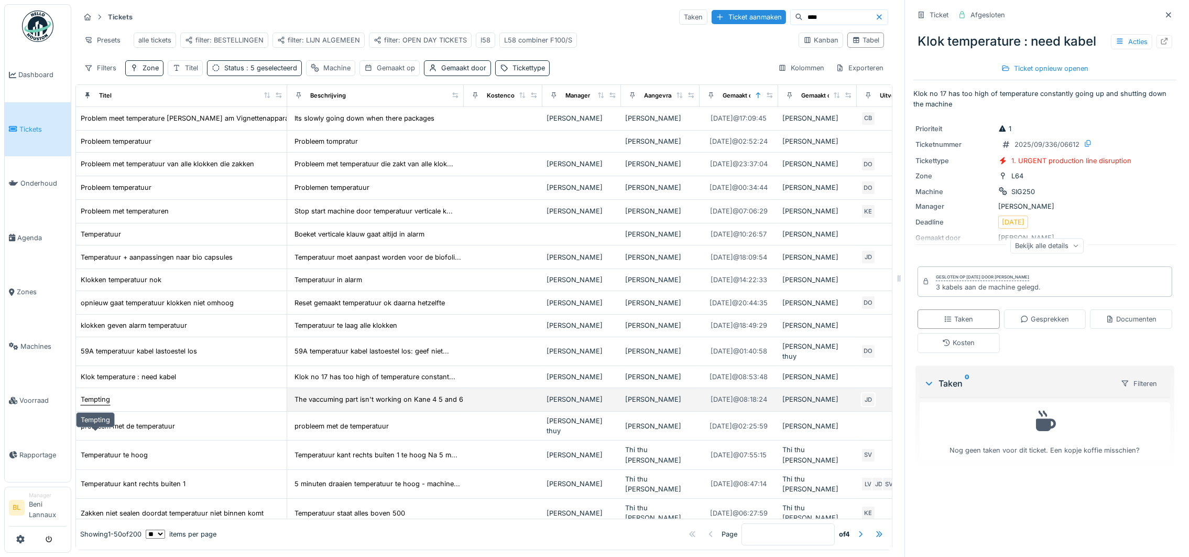
click at [103, 404] on div "Tempting" at bounding box center [95, 399] width 29 height 10
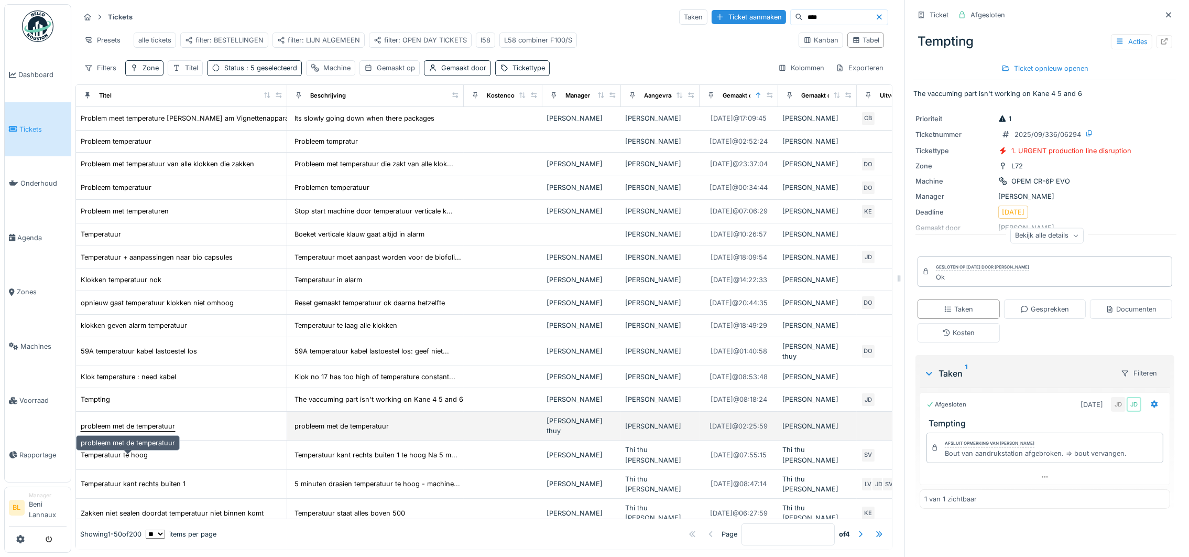
click at [146, 431] on div "probleem met de temperatuur" at bounding box center [128, 426] width 94 height 10
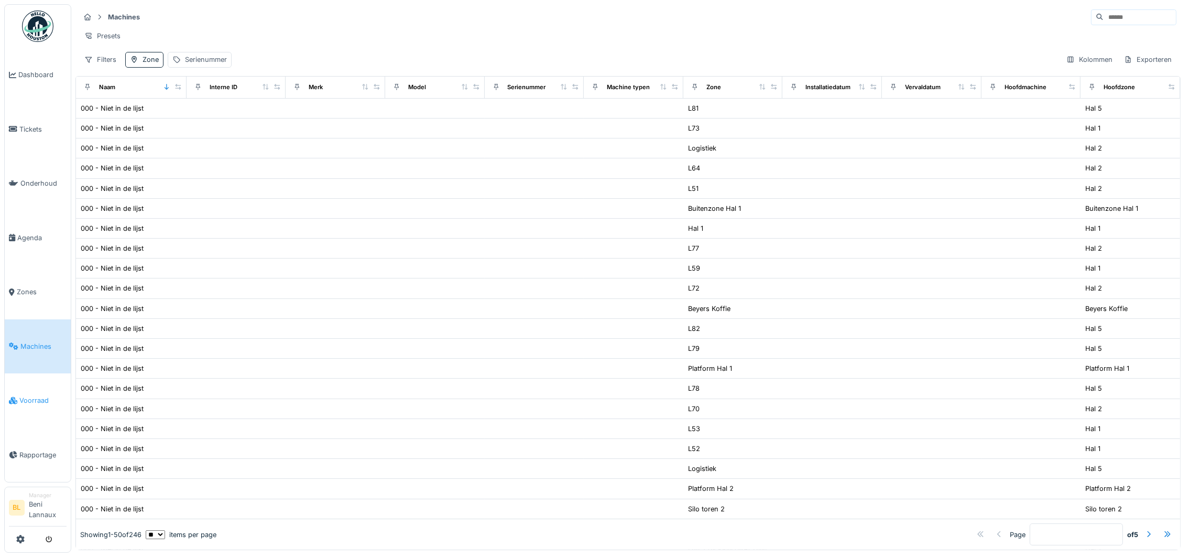
click at [27, 403] on span "Voorraad" at bounding box center [42, 400] width 47 height 10
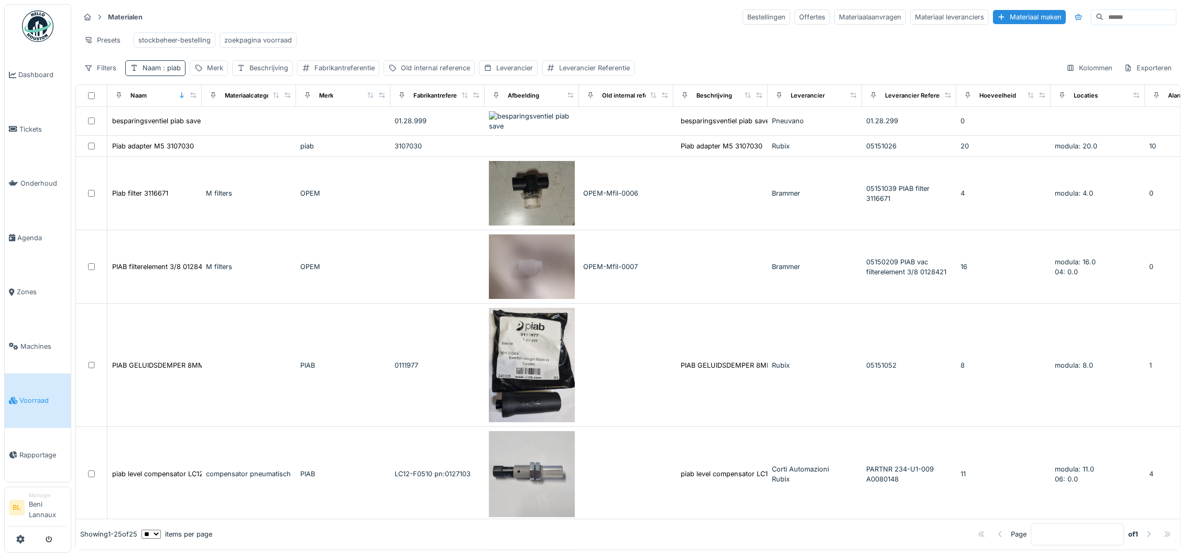
click at [166, 72] on span ": piab" at bounding box center [171, 68] width 20 height 8
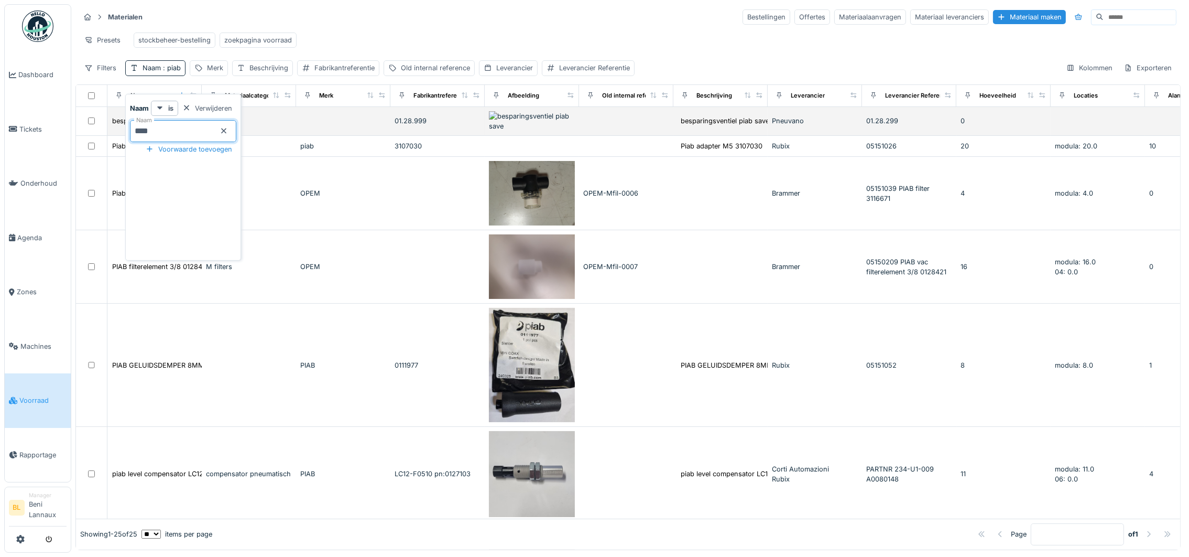
drag, startPoint x: 198, startPoint y: 133, endPoint x: 101, endPoint y: 127, distance: 96.6
click at [103, 128] on body "Dashboard Tickets Onderhoud Agenda Zones Machines Voorraad Rapportage BL Manage…" at bounding box center [594, 278] width 1189 height 557
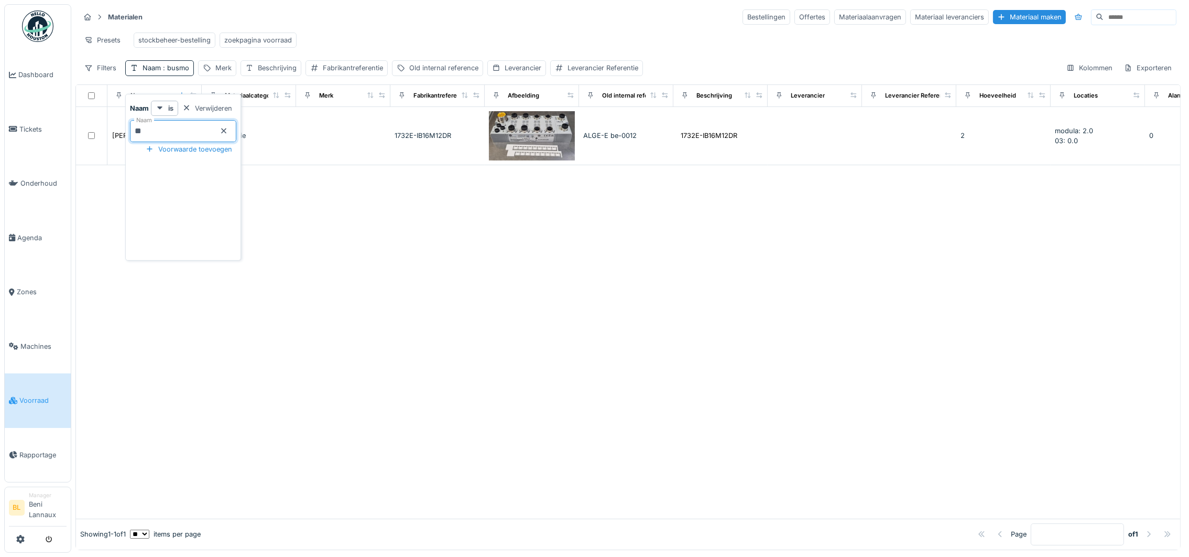
type input "*"
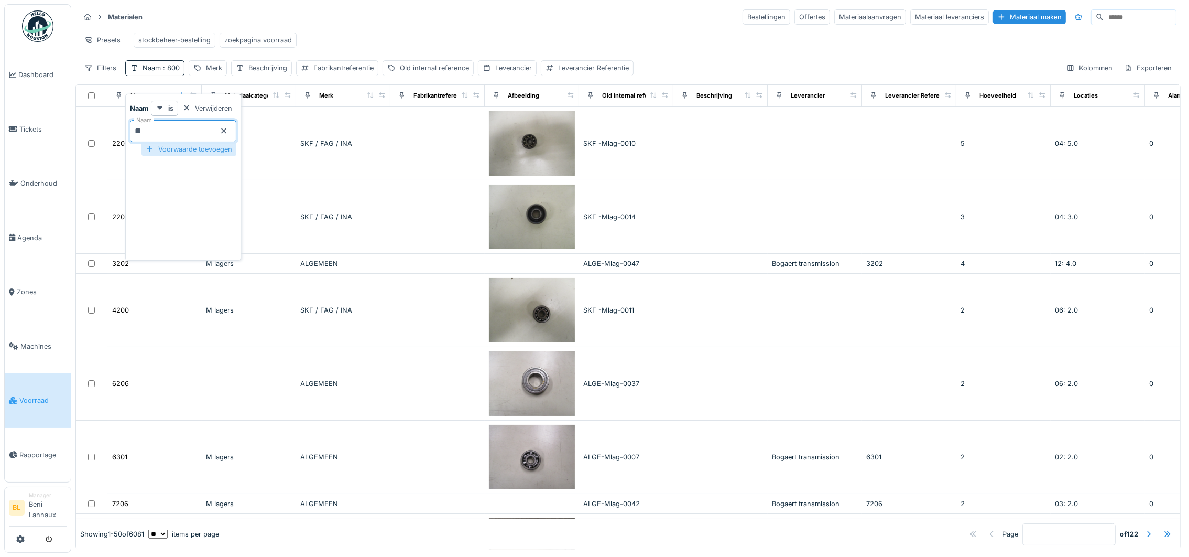
type input "*"
type input "*****"
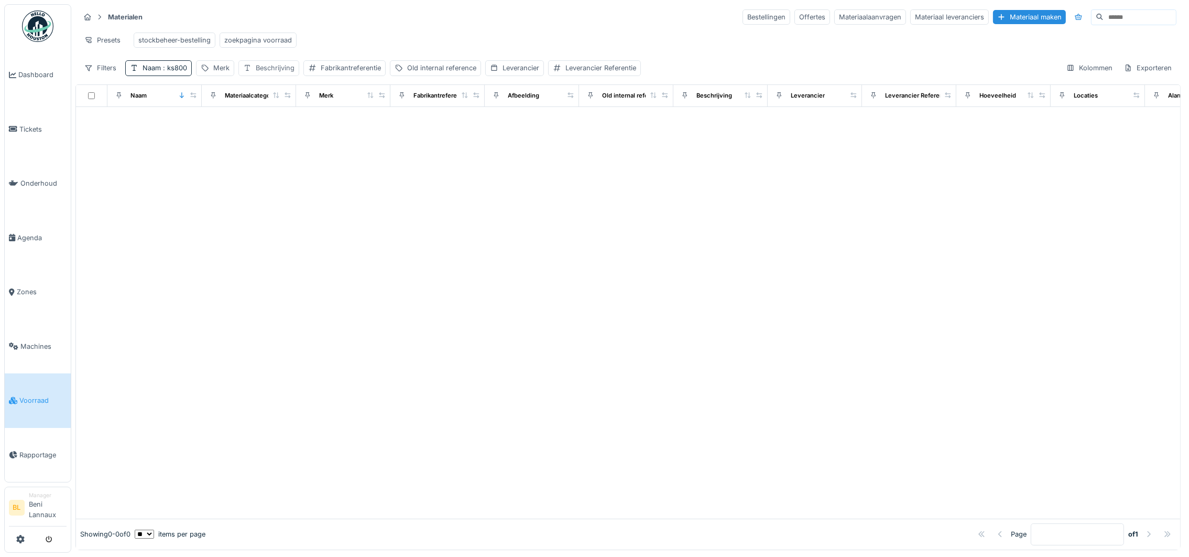
click at [279, 73] on div "Beschrijving" at bounding box center [275, 68] width 39 height 10
click at [283, 131] on label "Beschrijving" at bounding box center [273, 130] width 52 height 13
click at [283, 131] on input "Beschrijving" at bounding box center [307, 131] width 128 height 22
type input "*****"
click at [170, 72] on span ": ks800" at bounding box center [174, 68] width 26 height 8
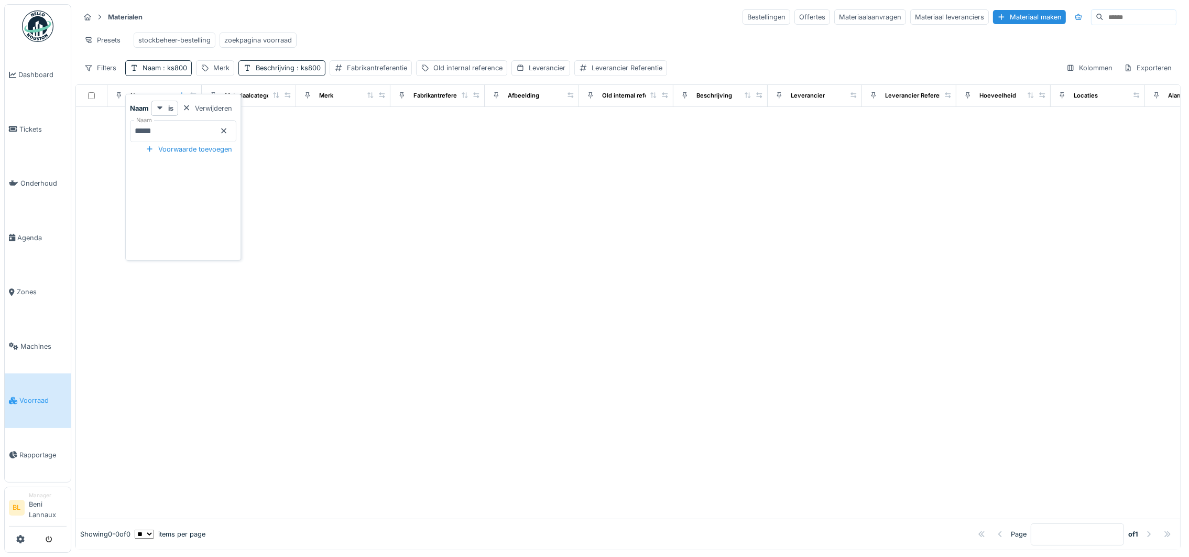
click at [228, 127] on icon at bounding box center [224, 130] width 8 height 7
click at [448, 73] on div "Old internal reference" at bounding box center [441, 68] width 69 height 10
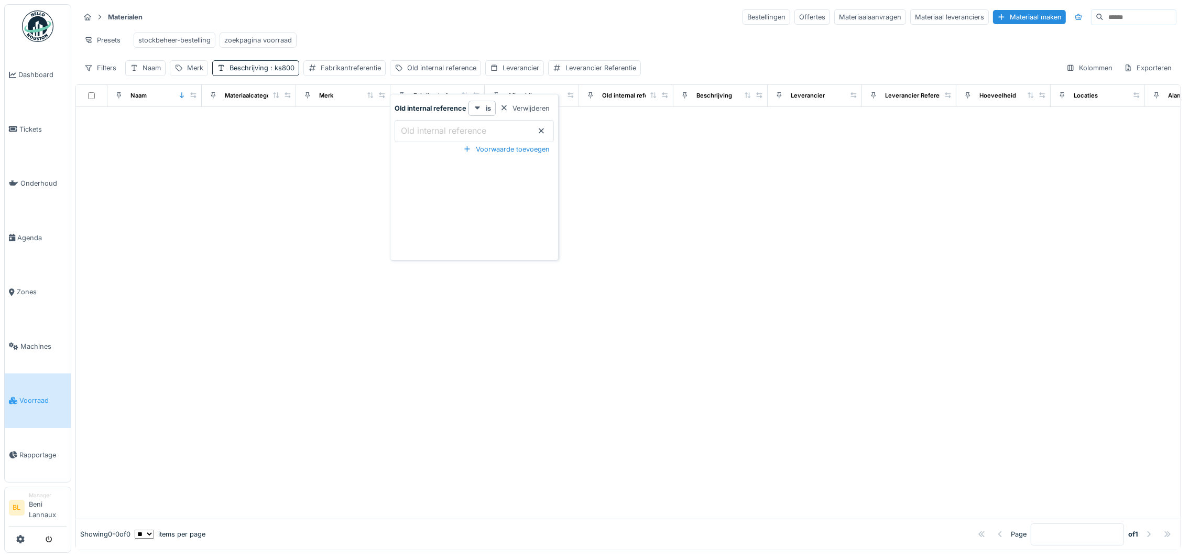
click at [472, 136] on label "Old internal reference" at bounding box center [444, 130] width 90 height 13
click at [472, 136] on reference_E3NTg "Old internal reference" at bounding box center [474, 131] width 159 height 22
paste reference_E3NTg "**********"
type reference_E3NTg "**********"
click at [267, 73] on div "Beschrijving : ks800" at bounding box center [262, 68] width 65 height 10
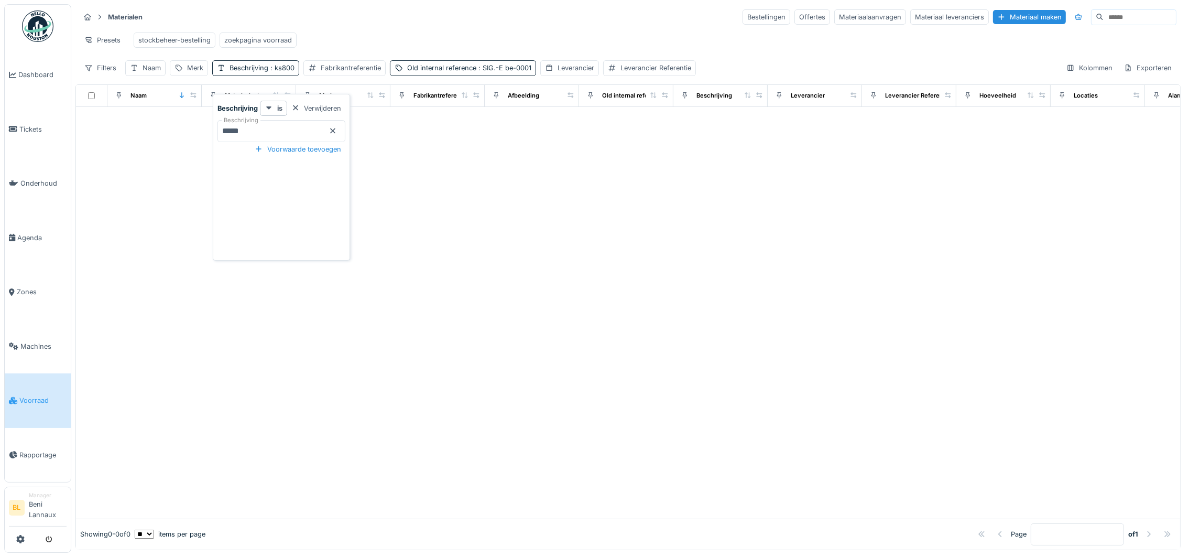
click at [335, 129] on icon at bounding box center [332, 130] width 5 height 5
click at [520, 287] on div at bounding box center [628, 312] width 1104 height 411
